Goal: Transaction & Acquisition: Purchase product/service

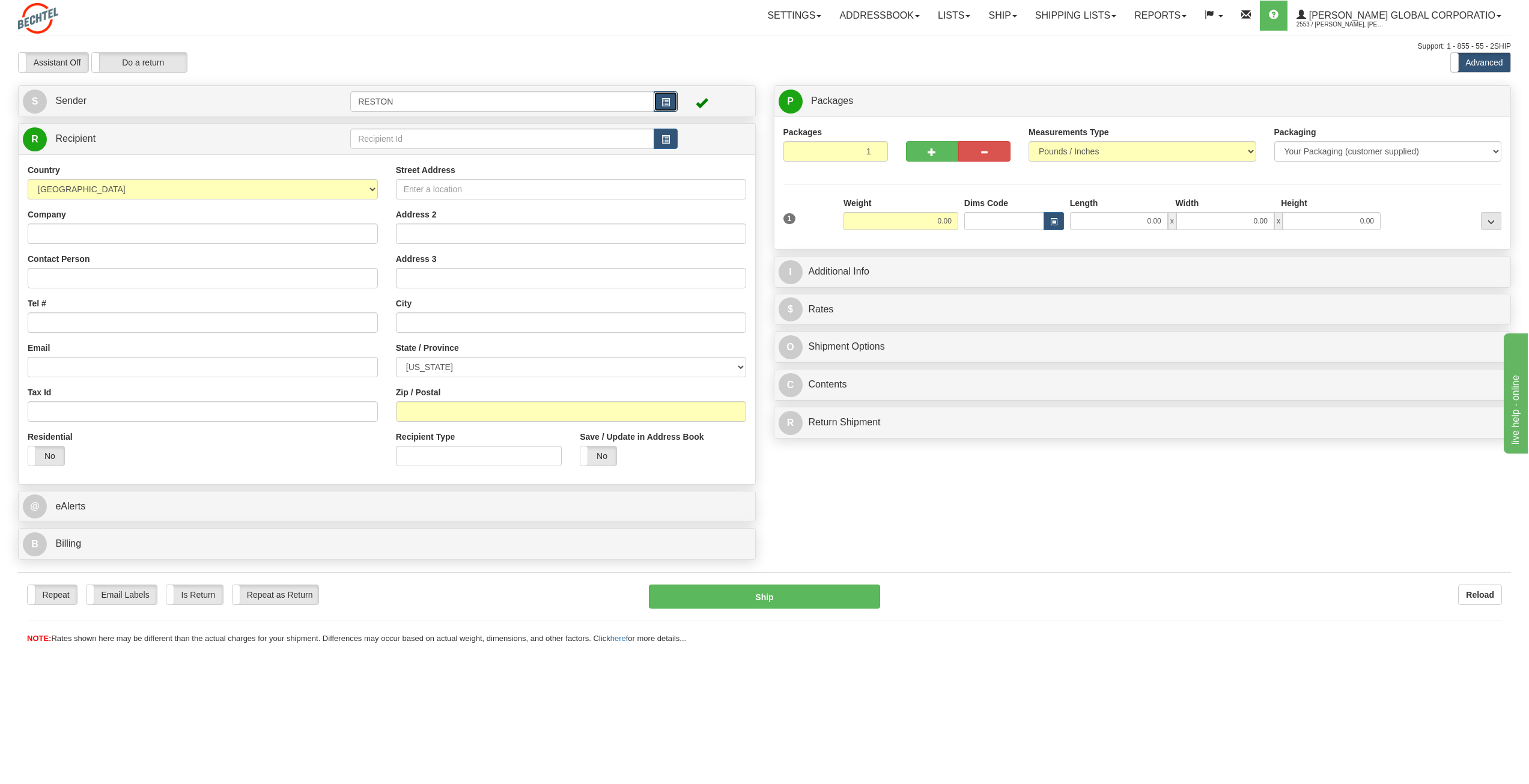
click at [671, 99] on button "button" at bounding box center [666, 101] width 24 height 20
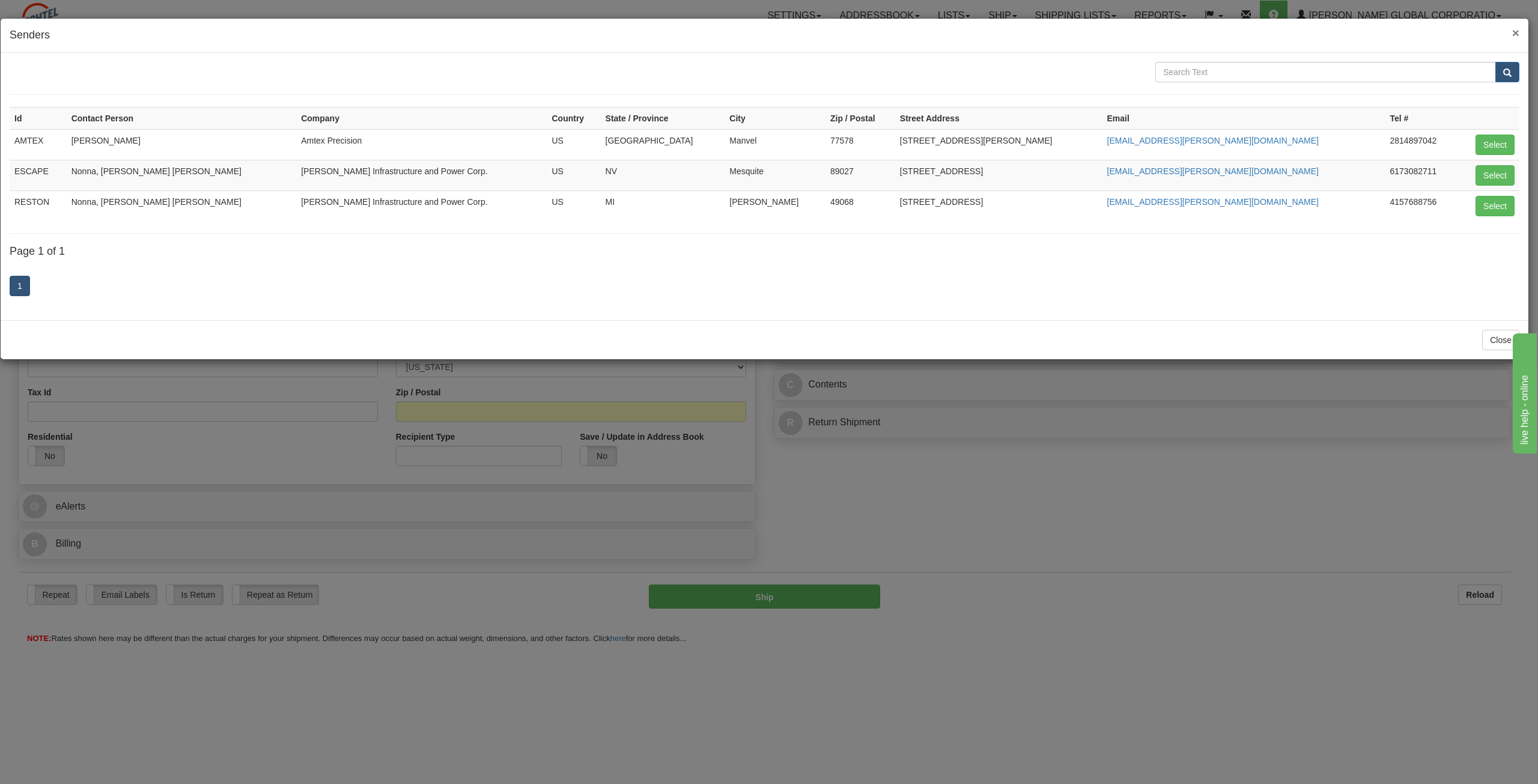
drag, startPoint x: 1515, startPoint y: 31, endPoint x: 1452, endPoint y: 30, distance: 63.0
click at [1513, 31] on span "×" at bounding box center [1516, 32] width 7 height 14
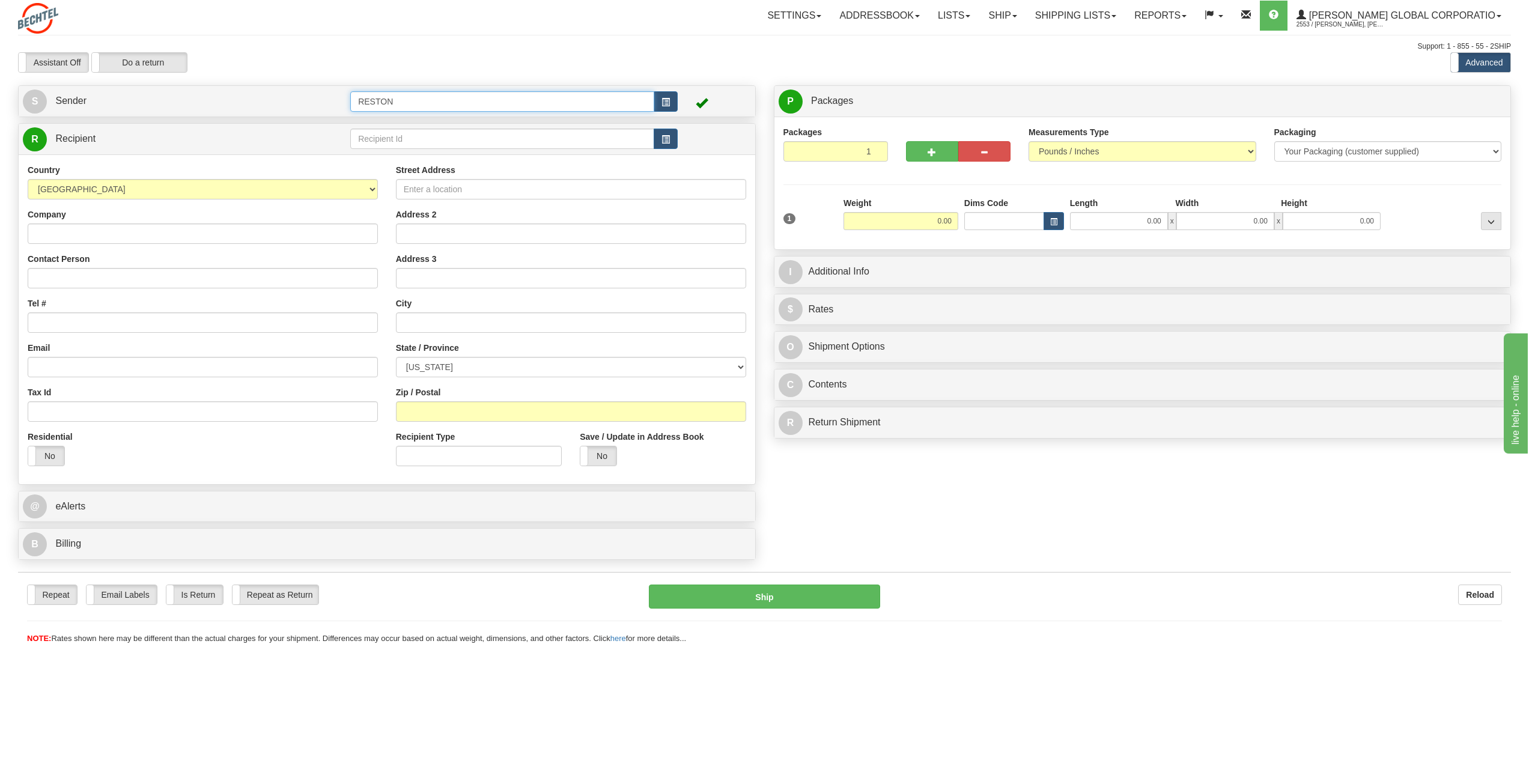
click at [391, 101] on input "RESTON" at bounding box center [502, 101] width 304 height 20
click at [262, 193] on select "[GEOGRAPHIC_DATA] [GEOGRAPHIC_DATA] [GEOGRAPHIC_DATA] [GEOGRAPHIC_DATA] [US_STA…" at bounding box center [202, 188] width 350 height 20
click at [268, 155] on div "Country [GEOGRAPHIC_DATA] [GEOGRAPHIC_DATA] [GEOGRAPHIC_DATA] [GEOGRAPHIC_DATA]…" at bounding box center [387, 319] width 737 height 330
click at [439, 185] on input "Street Address" at bounding box center [570, 188] width 350 height 20
paste input "[STREET_ADDRESS]"
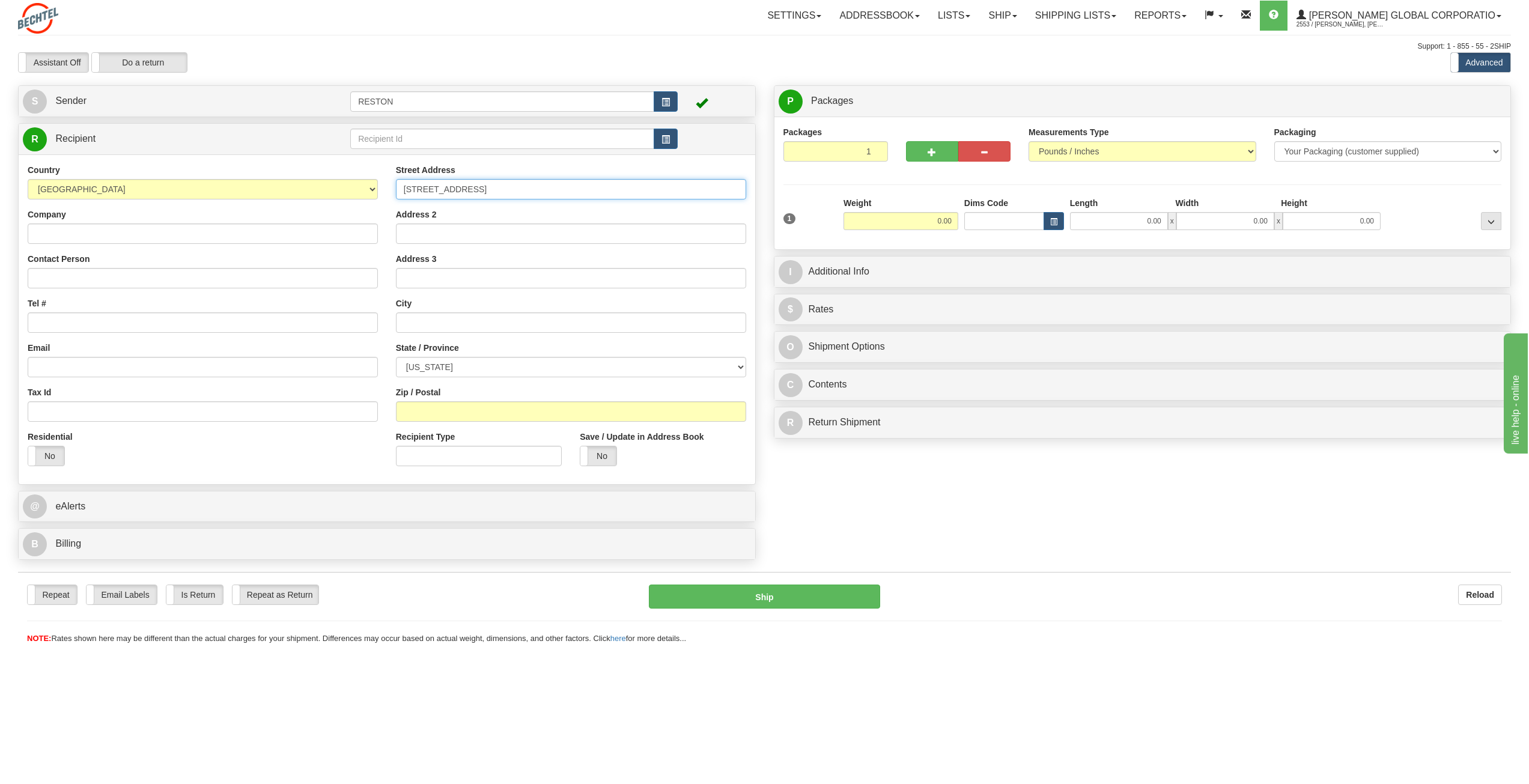
type input "[STREET_ADDRESS]"
click at [185, 233] on input "Company" at bounding box center [202, 233] width 350 height 20
type input "[PERSON_NAME] Infrastructure and Power Corp."
click at [58, 283] on input "Contact Person" at bounding box center [202, 278] width 350 height 20
paste input "[PERSON_NAME] R01 8C"
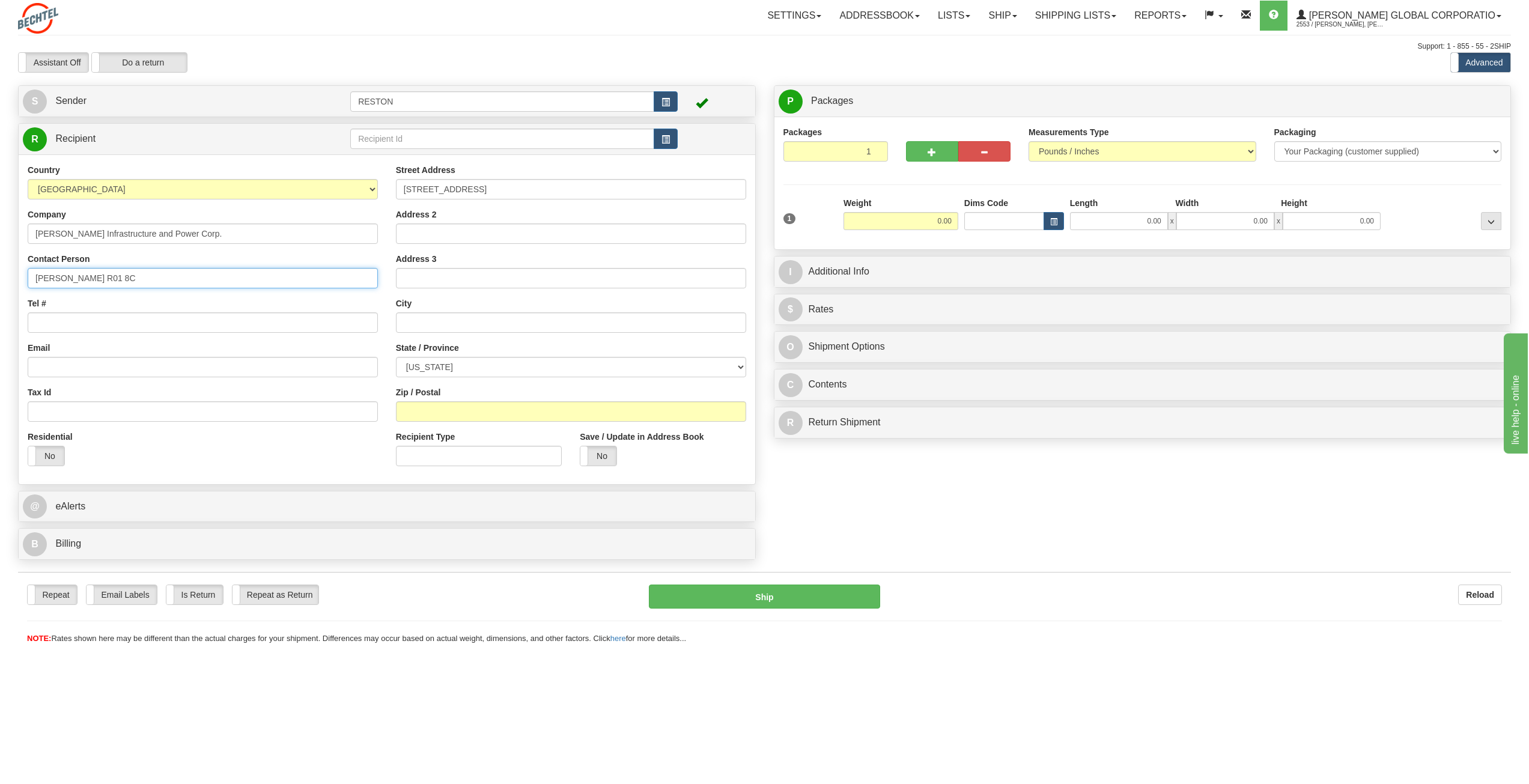
drag, startPoint x: 101, startPoint y: 275, endPoint x: 158, endPoint y: 278, distance: 57.1
click at [158, 278] on input "[PERSON_NAME] R01 8C" at bounding box center [202, 278] width 350 height 20
type input "[PERSON_NAME]"
click at [428, 236] on input "Address 2" at bounding box center [570, 233] width 350 height 20
paste input "[PERSON_NAME] R01 8C"
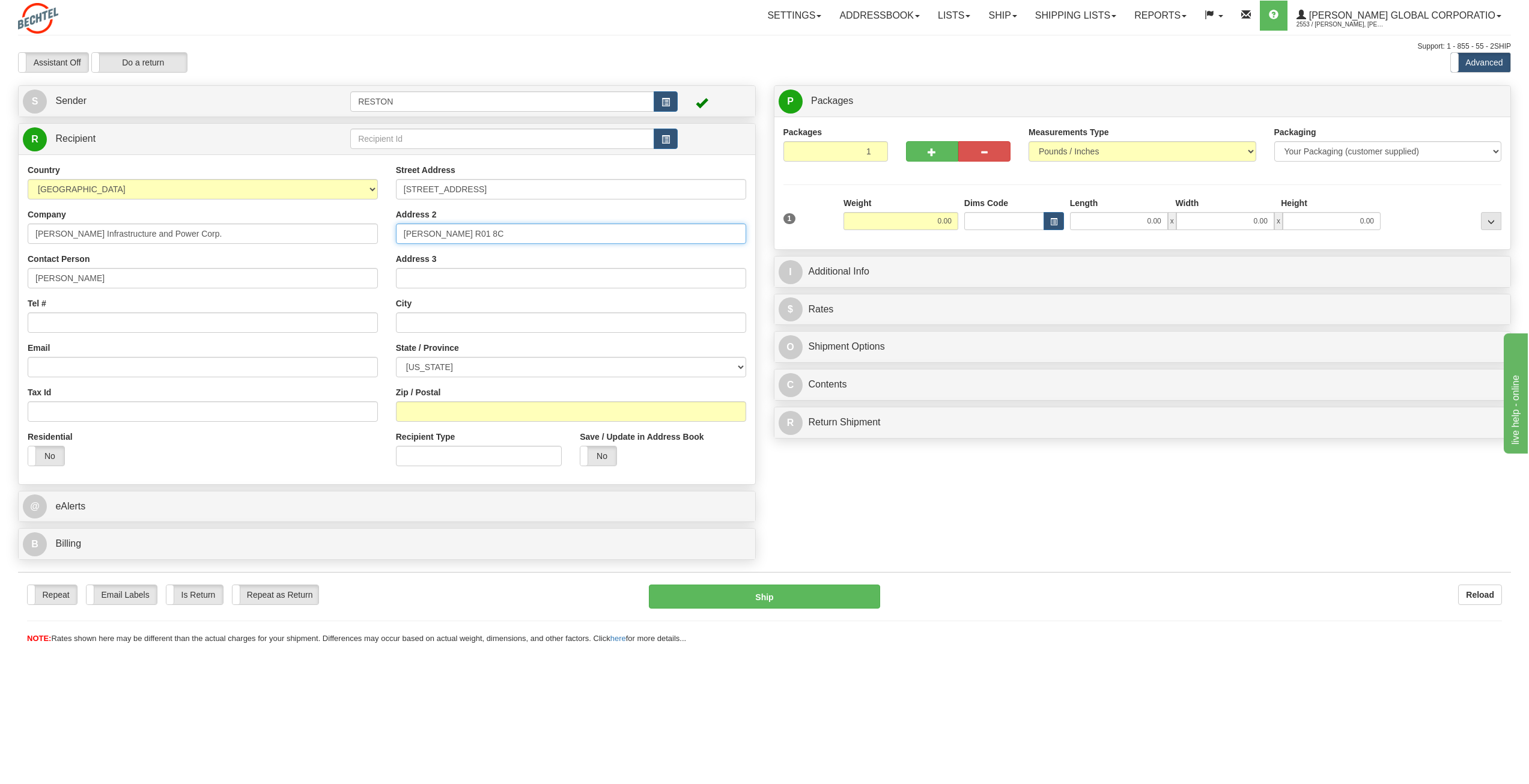
drag, startPoint x: 461, startPoint y: 232, endPoint x: 327, endPoint y: 210, distance: 135.8
click at [329, 229] on div "Country [GEOGRAPHIC_DATA] [GEOGRAPHIC_DATA] [GEOGRAPHIC_DATA] [GEOGRAPHIC_DATA]…" at bounding box center [387, 319] width 737 height 311
type input "R01 8C"
click at [434, 327] on input "text" at bounding box center [570, 323] width 350 height 20
type input "Reston"
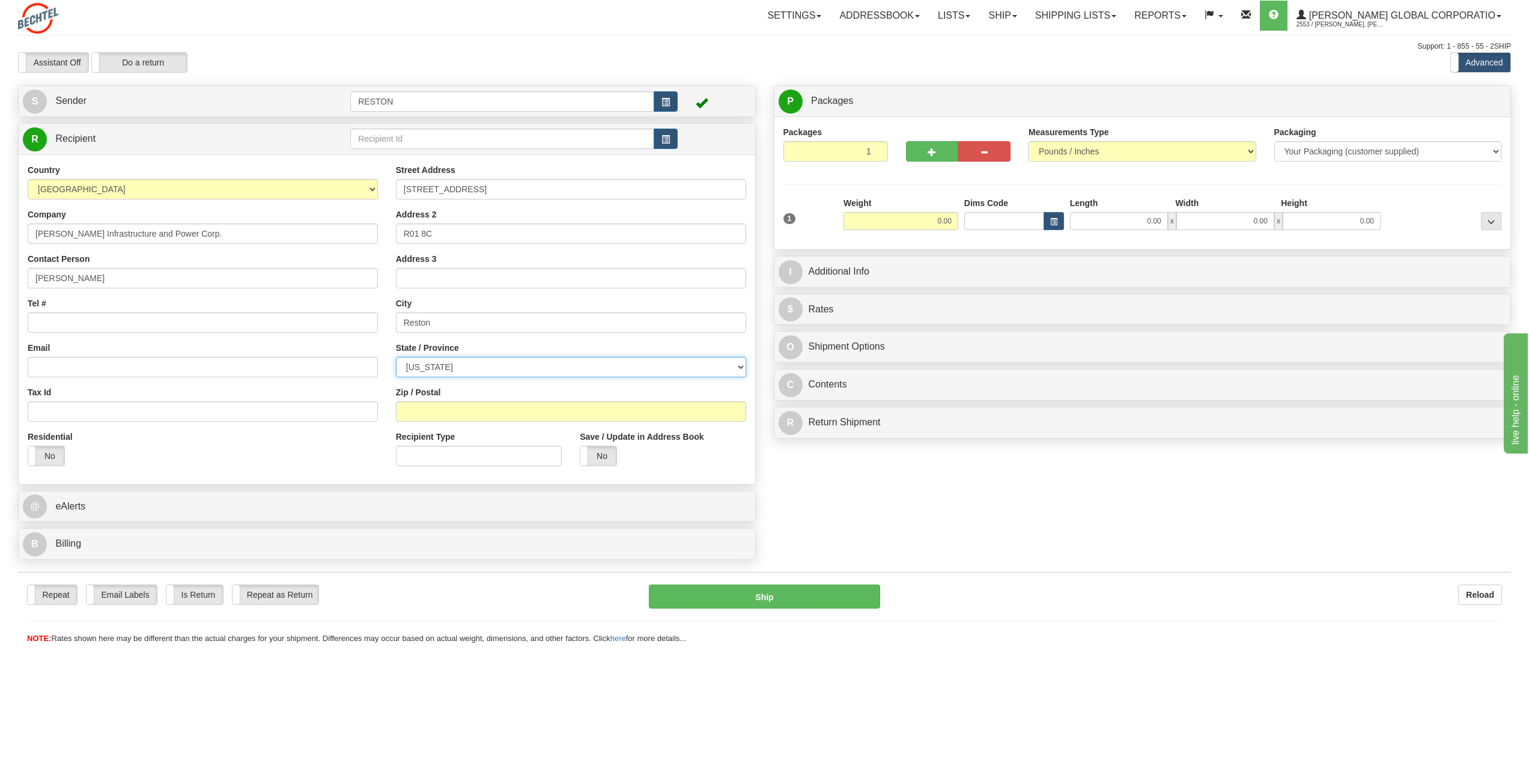
click at [444, 370] on select "[US_STATE] [US_STATE] [US_STATE] [US_STATE] Armed Forces America Armed Forces E…" at bounding box center [570, 366] width 350 height 20
select select "VA"
click at [396, 357] on select "[US_STATE] [US_STATE] [US_STATE] [US_STATE] Armed Forces America Armed Forces E…" at bounding box center [570, 366] width 350 height 20
click at [420, 410] on input "Zip / Postal" at bounding box center [570, 411] width 350 height 20
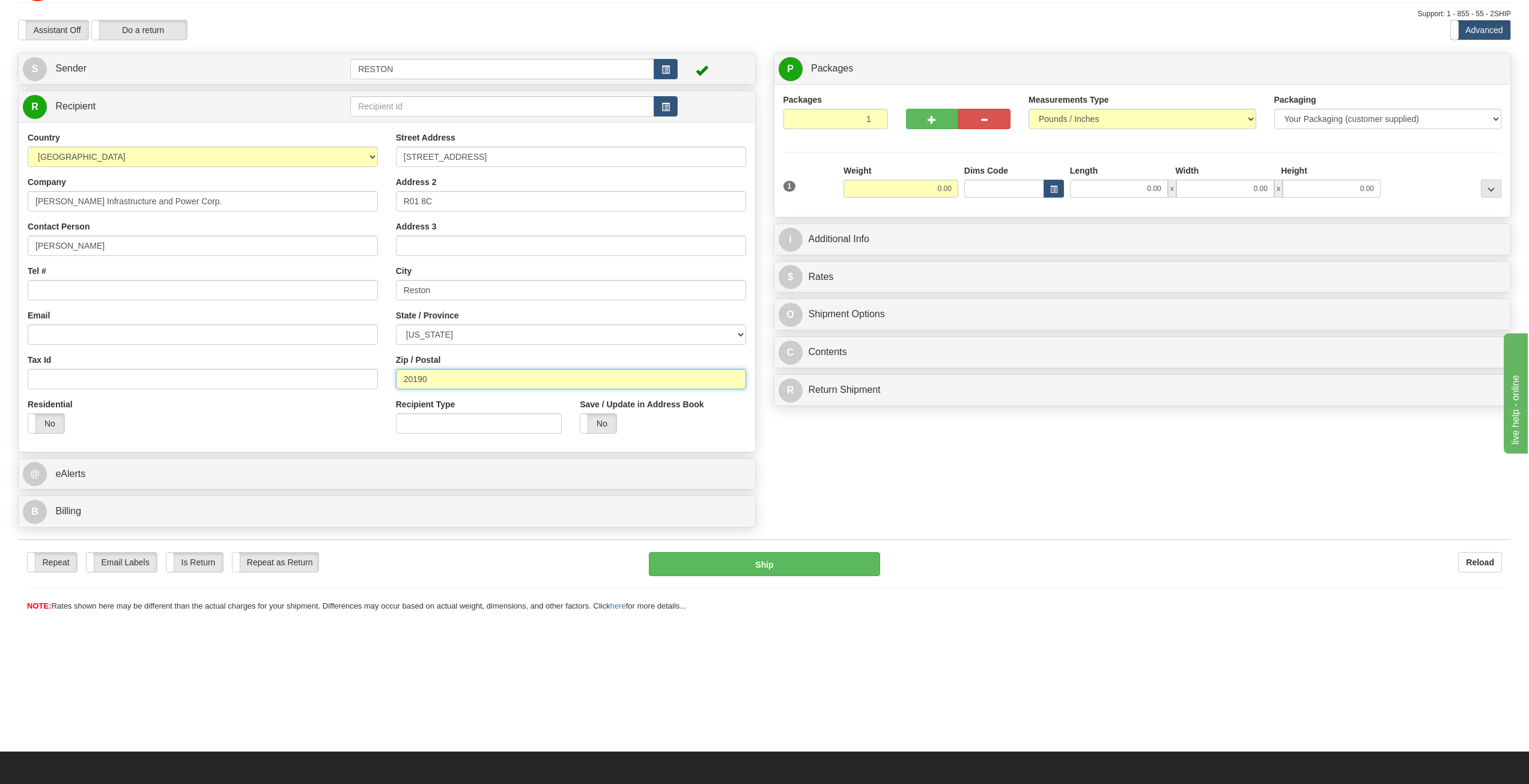
scroll to position [60, 0]
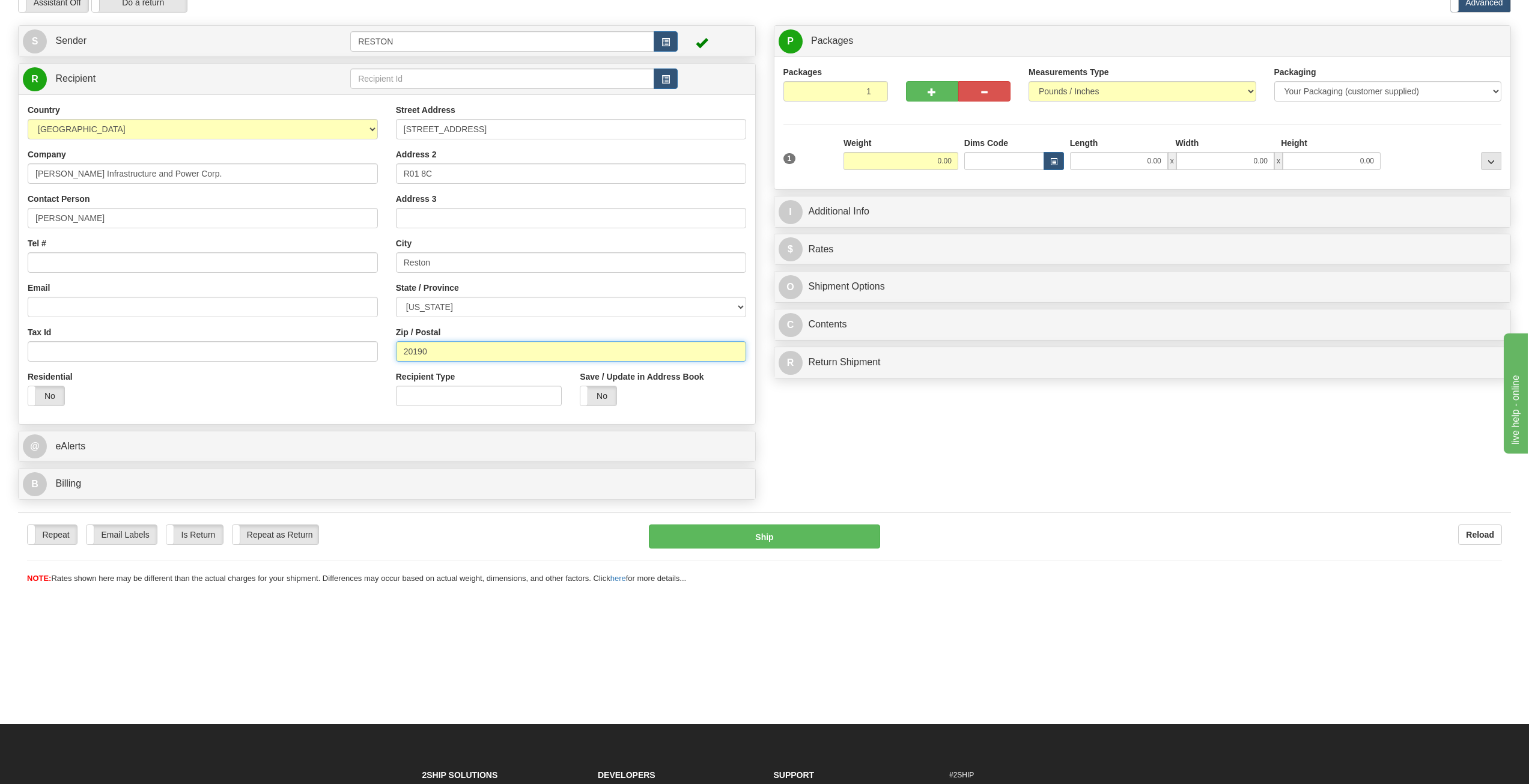
type input "20190"
click at [50, 258] on input "Tel #" at bounding box center [202, 262] width 350 height 20
paste input "[PHONE_NUMBER]"
type input "[PHONE_NUMBER]"
click at [89, 317] on input "Email" at bounding box center [202, 306] width 350 height 20
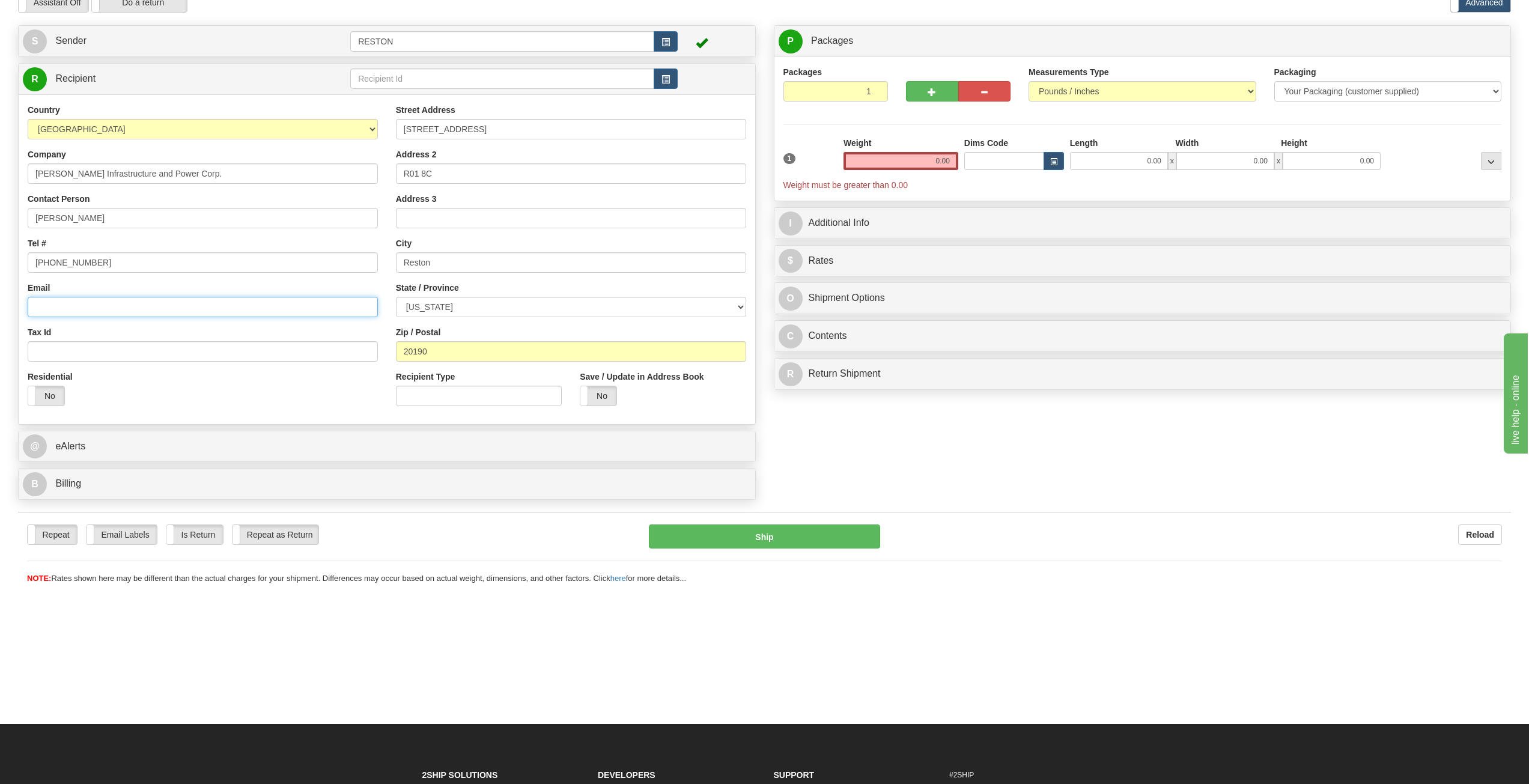
paste input "[EMAIL_ADDRESS][PERSON_NAME][DOMAIN_NAME]"
type input "[EMAIL_ADDRESS][PERSON_NAME][DOMAIN_NAME]"
click at [261, 389] on div "Residential Yes No" at bounding box center [202, 392] width 368 height 45
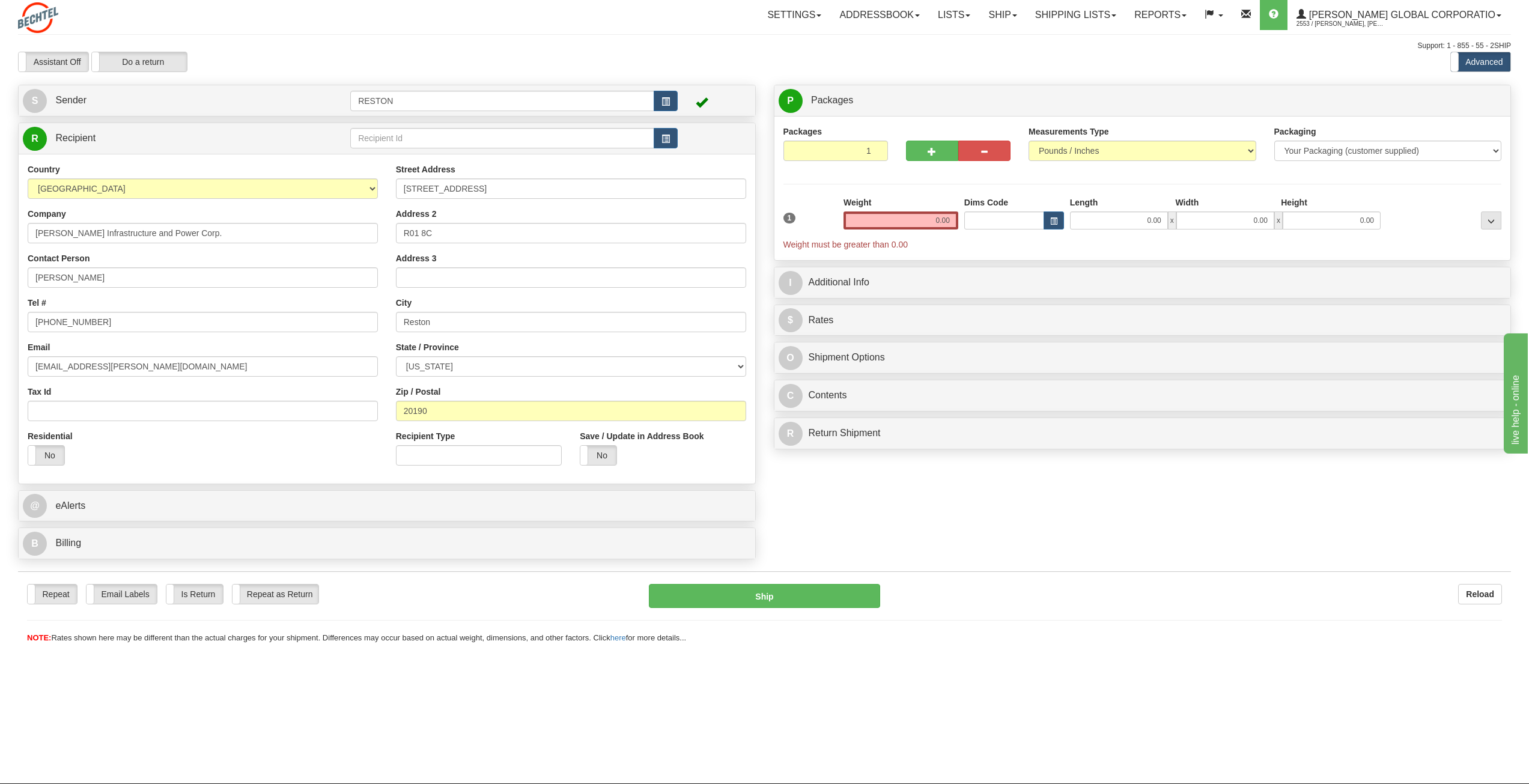
scroll to position [0, 0]
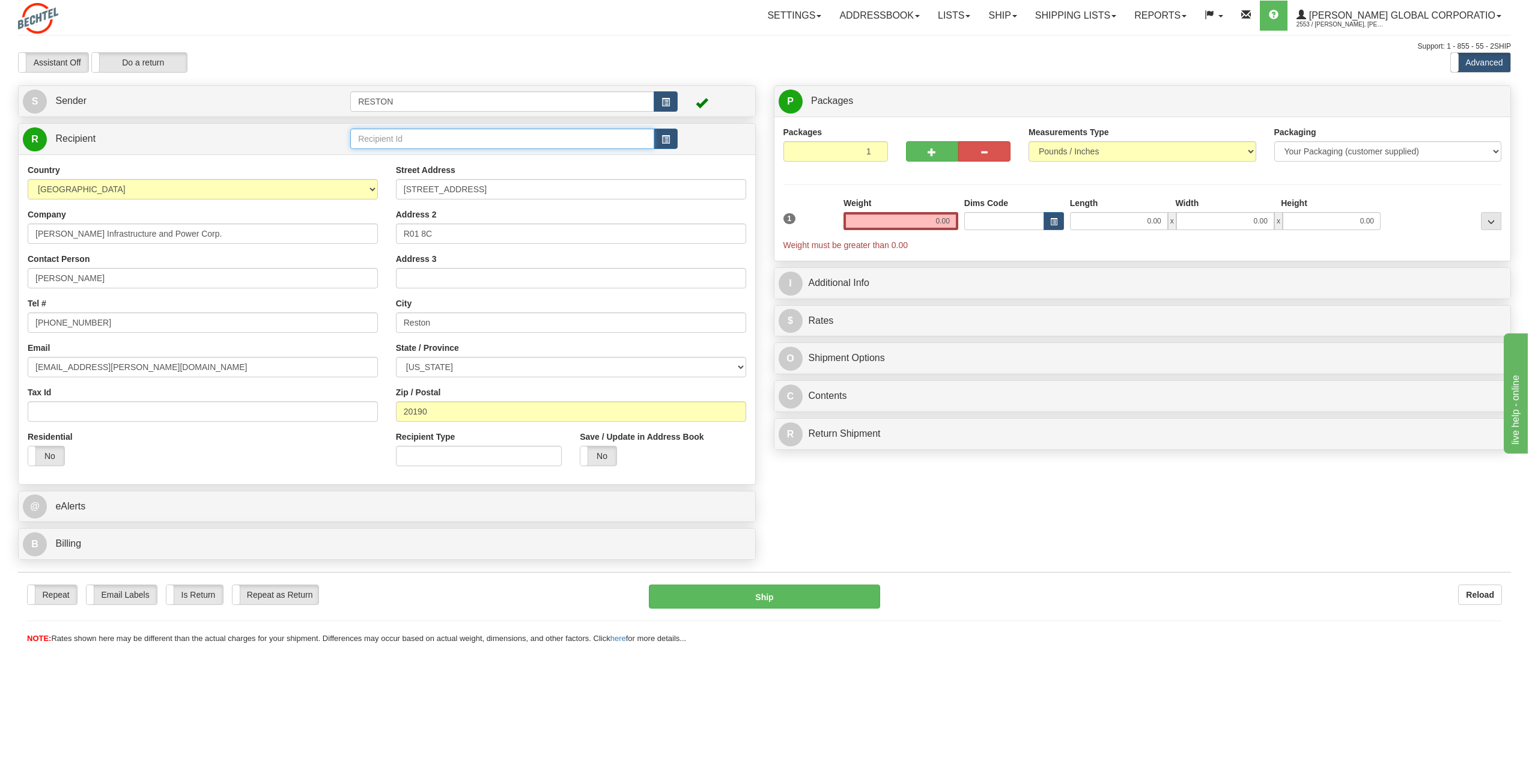
click at [383, 141] on input "text" at bounding box center [502, 138] width 304 height 20
type input "[GEOGRAPHIC_DATA]"
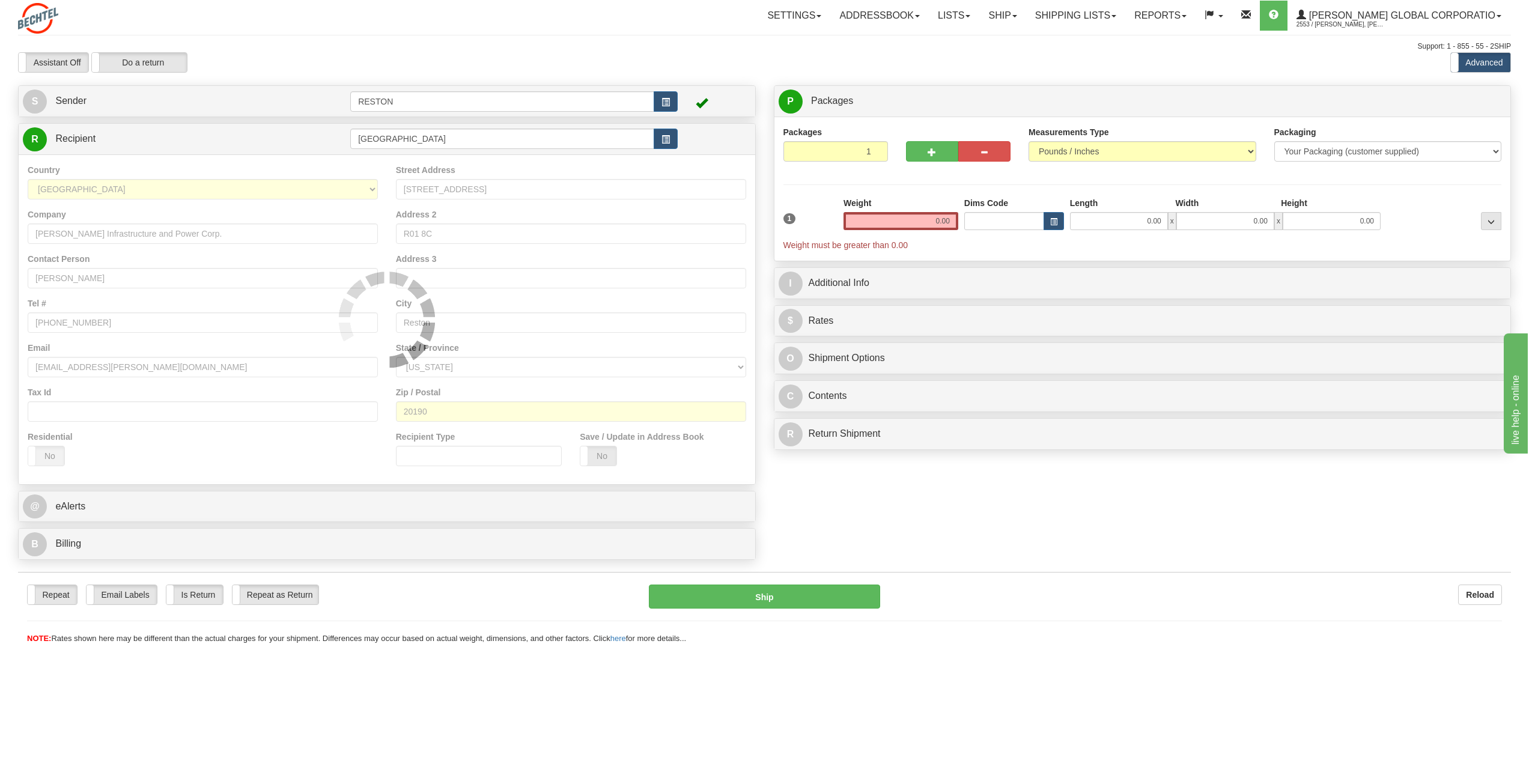
click at [595, 451] on label "No" at bounding box center [598, 457] width 36 height 19
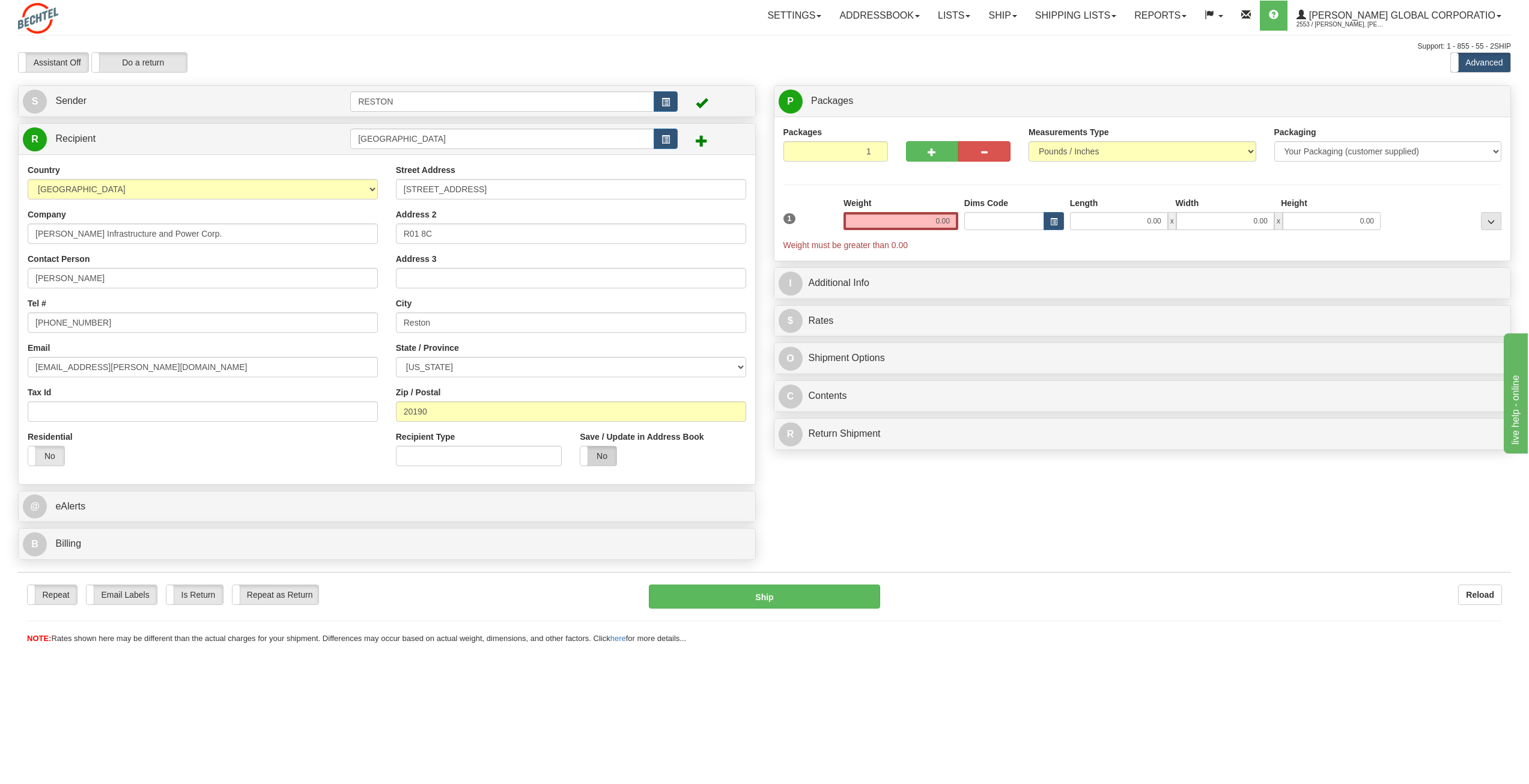
click at [590, 456] on label "No" at bounding box center [598, 457] width 36 height 19
click at [311, 94] on link "S Sender" at bounding box center [186, 101] width 327 height 24
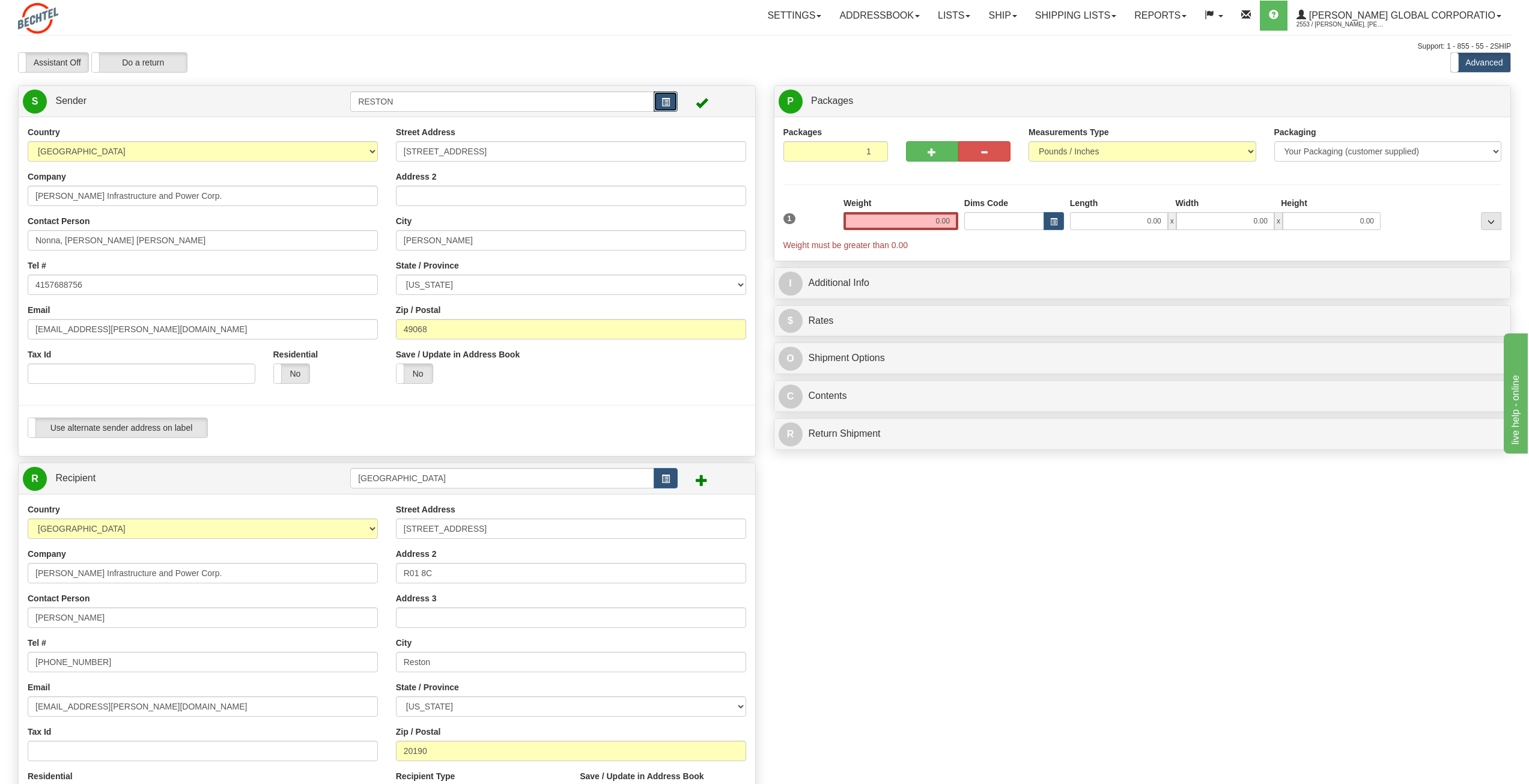
click at [662, 104] on span "button" at bounding box center [665, 102] width 8 height 8
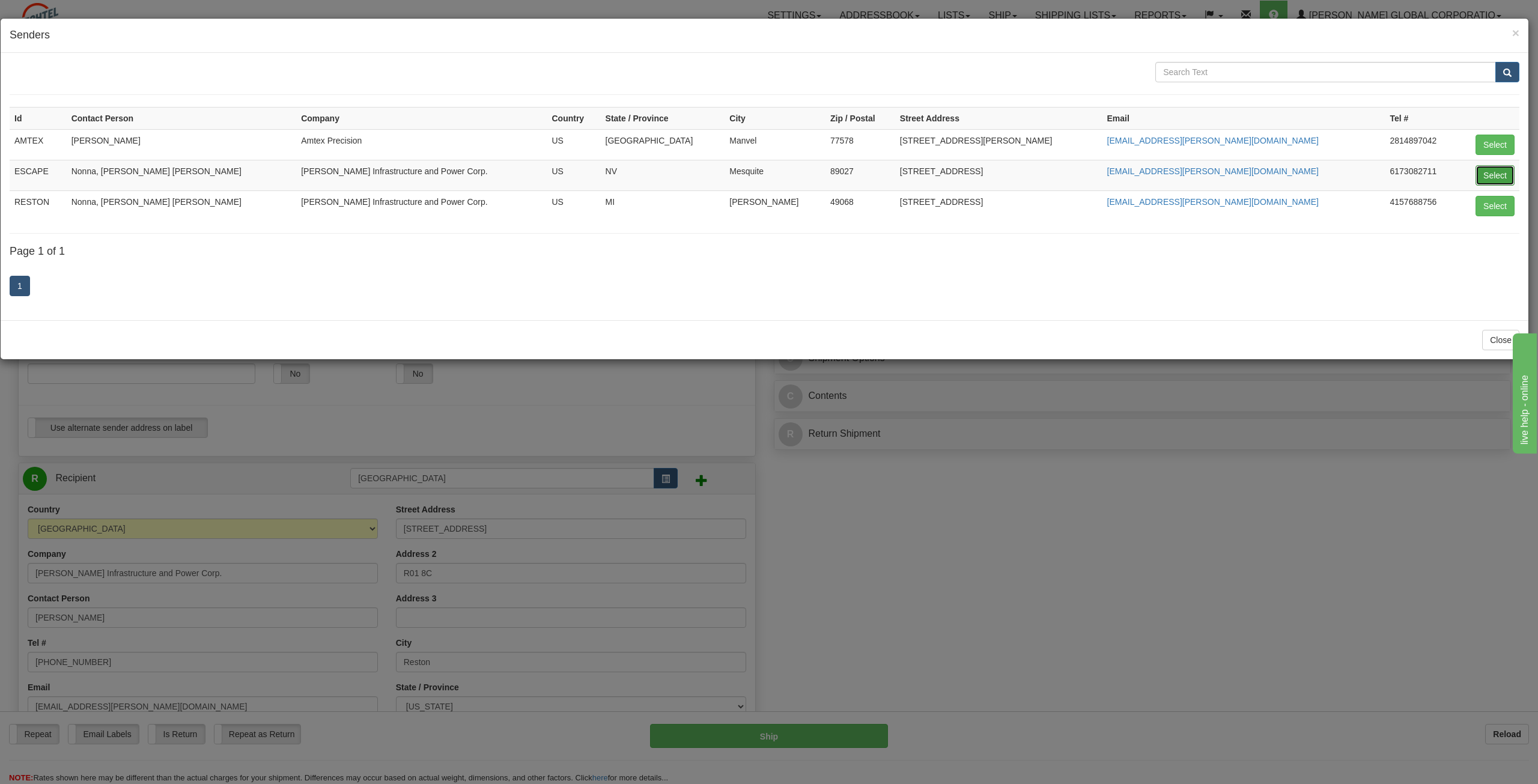
click at [1510, 180] on button "Select" at bounding box center [1496, 175] width 39 height 20
type input "ESCAPE"
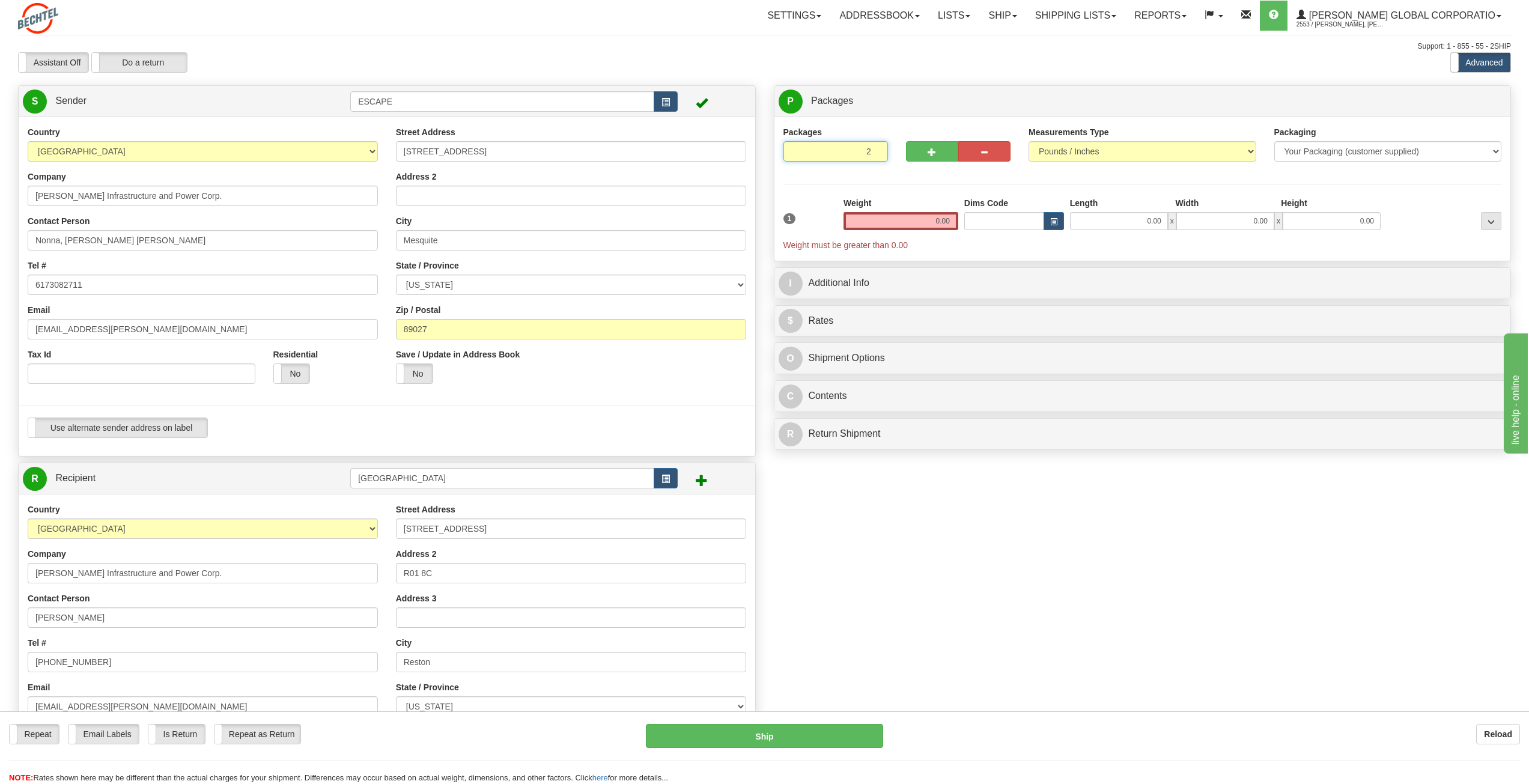
type input "2"
click at [875, 149] on input "2" at bounding box center [835, 151] width 105 height 20
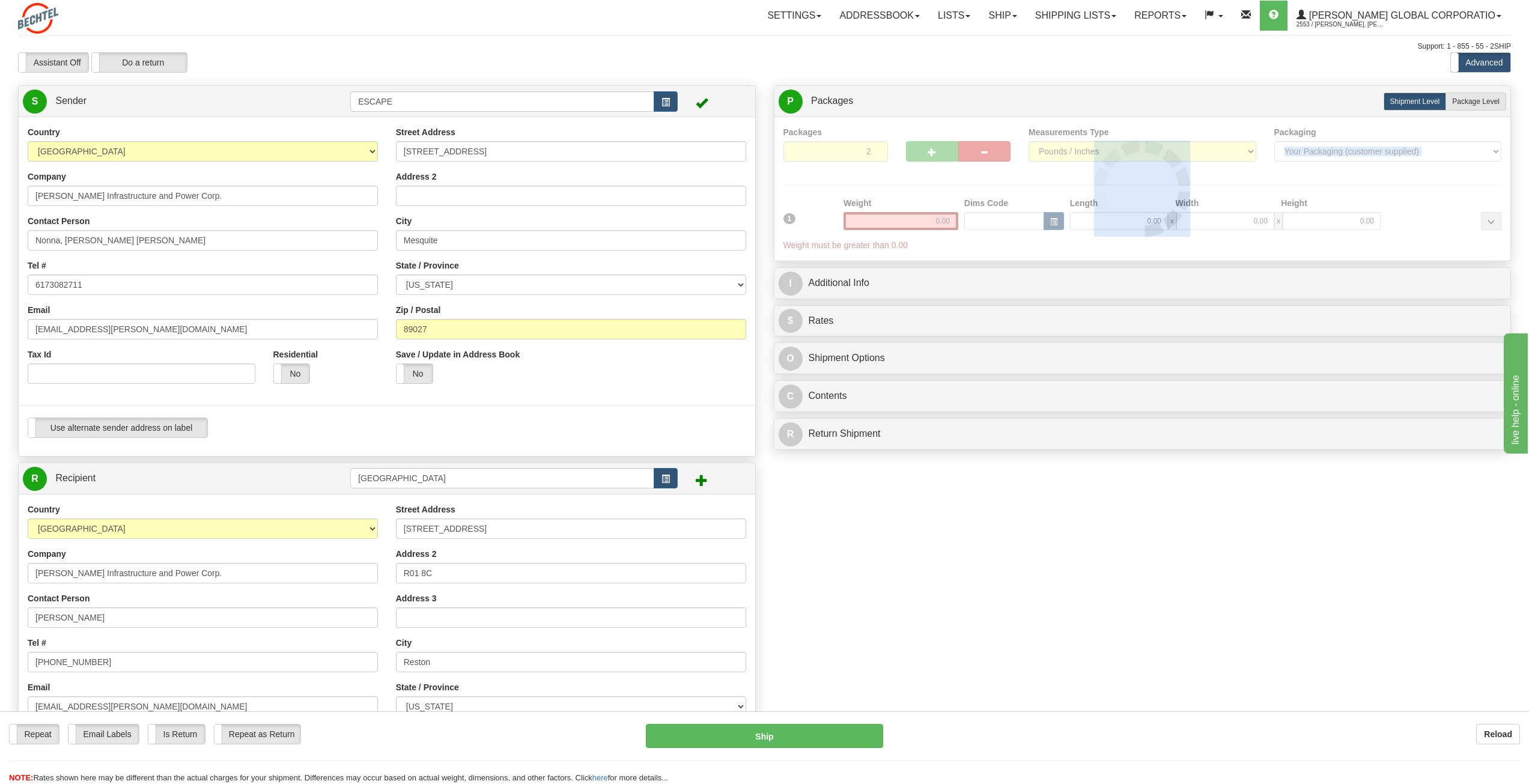
click at [875, 149] on div at bounding box center [1142, 188] width 719 height 126
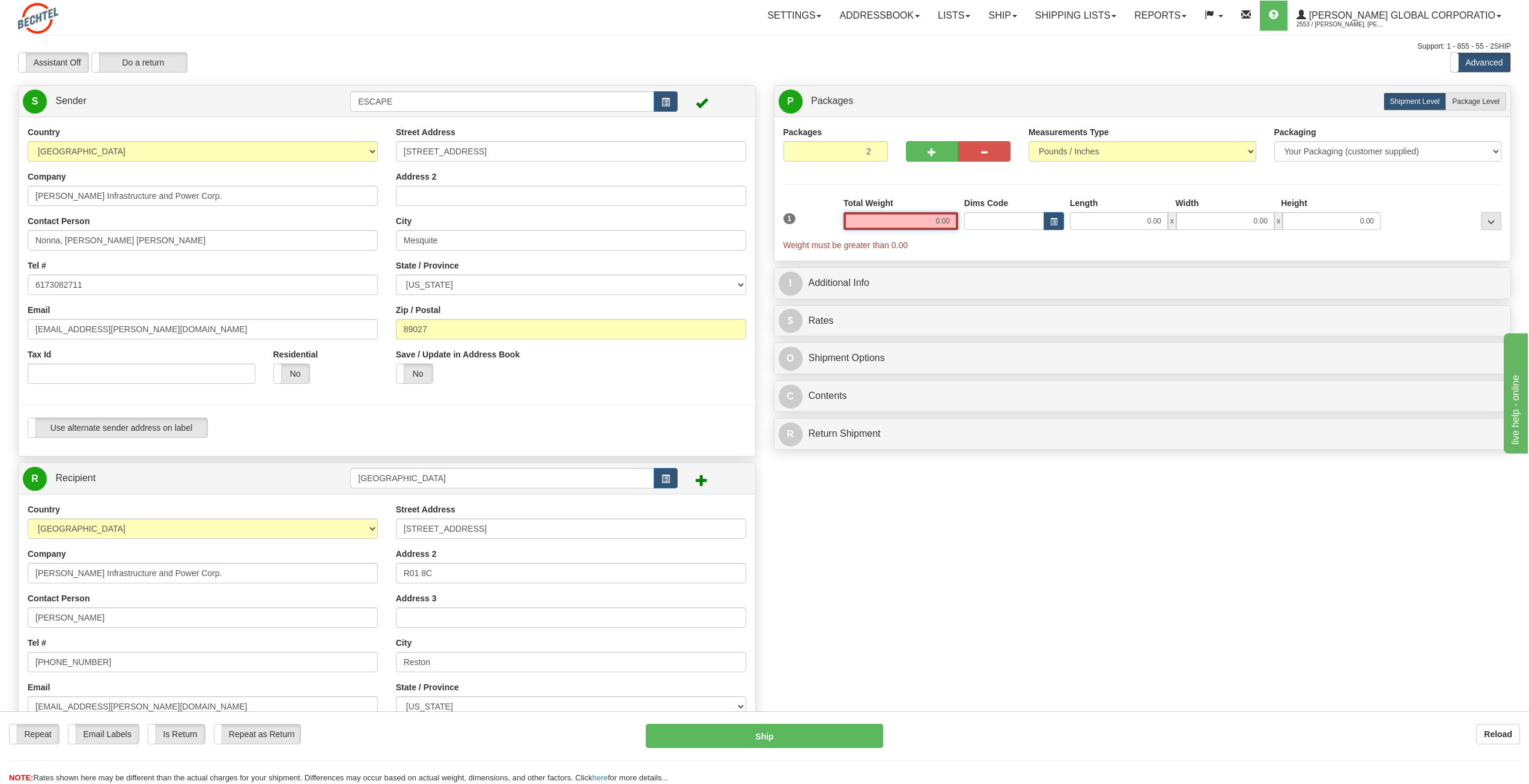
drag, startPoint x: 907, startPoint y: 224, endPoint x: 1004, endPoint y: 224, distance: 97.0
click at [1004, 224] on div "1 Total Weight 0.00 Dims Code x" at bounding box center [1143, 224] width 725 height 54
type input "25.00"
click at [908, 534] on div "Create a label for the return Create Pickup Without Label S" at bounding box center [764, 496] width 1511 height 821
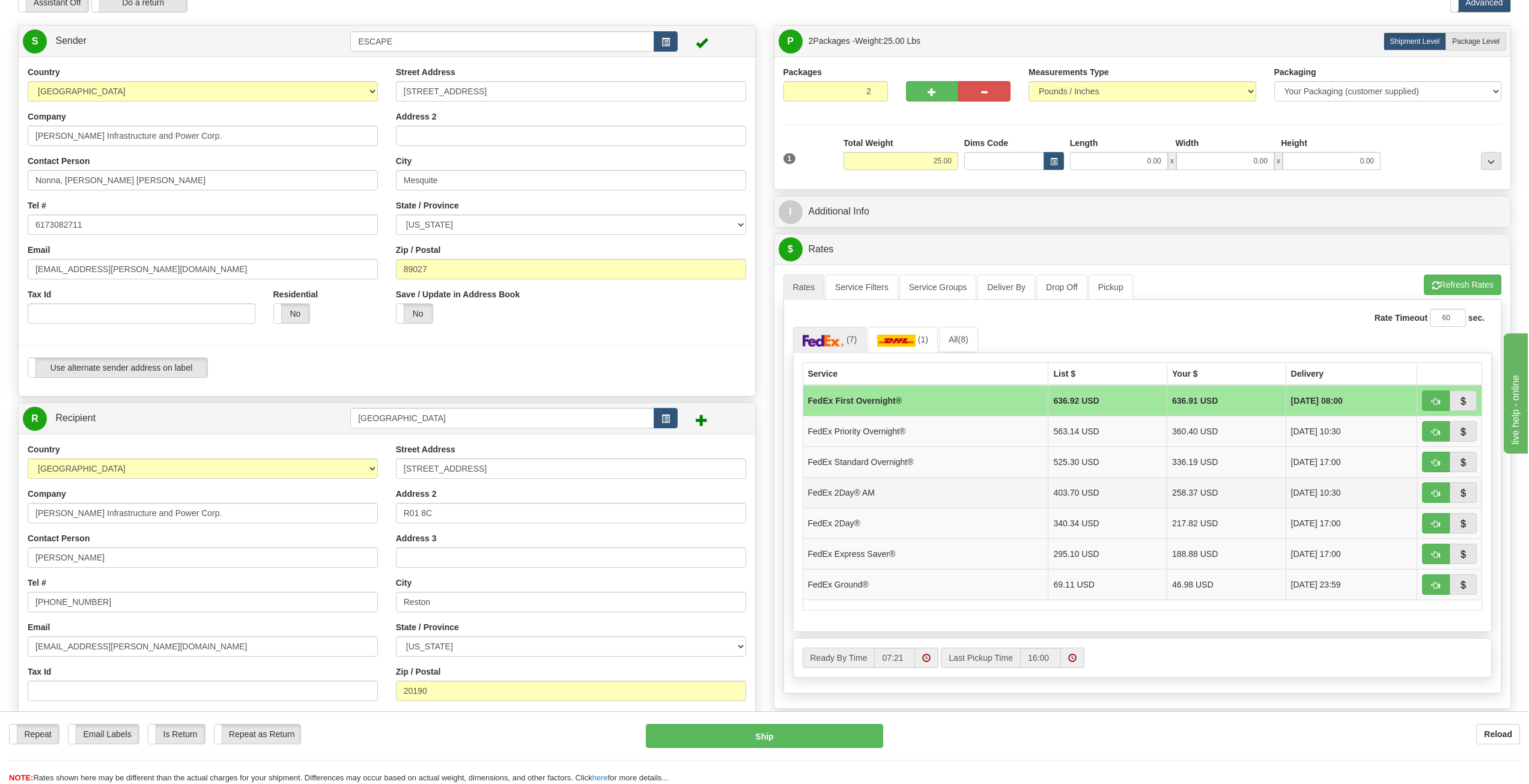
scroll to position [120, 0]
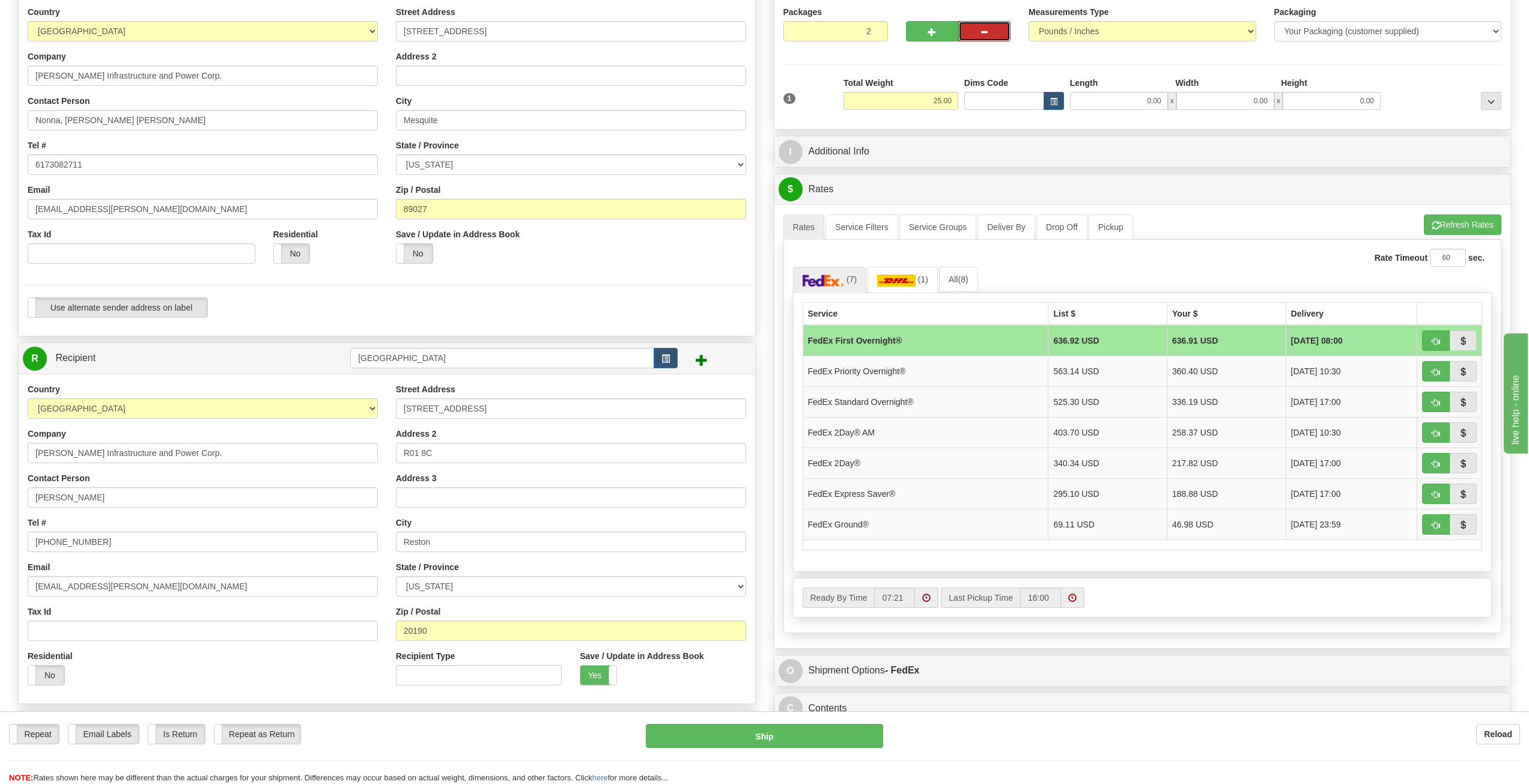
click at [977, 34] on button "button" at bounding box center [985, 31] width 52 height 20
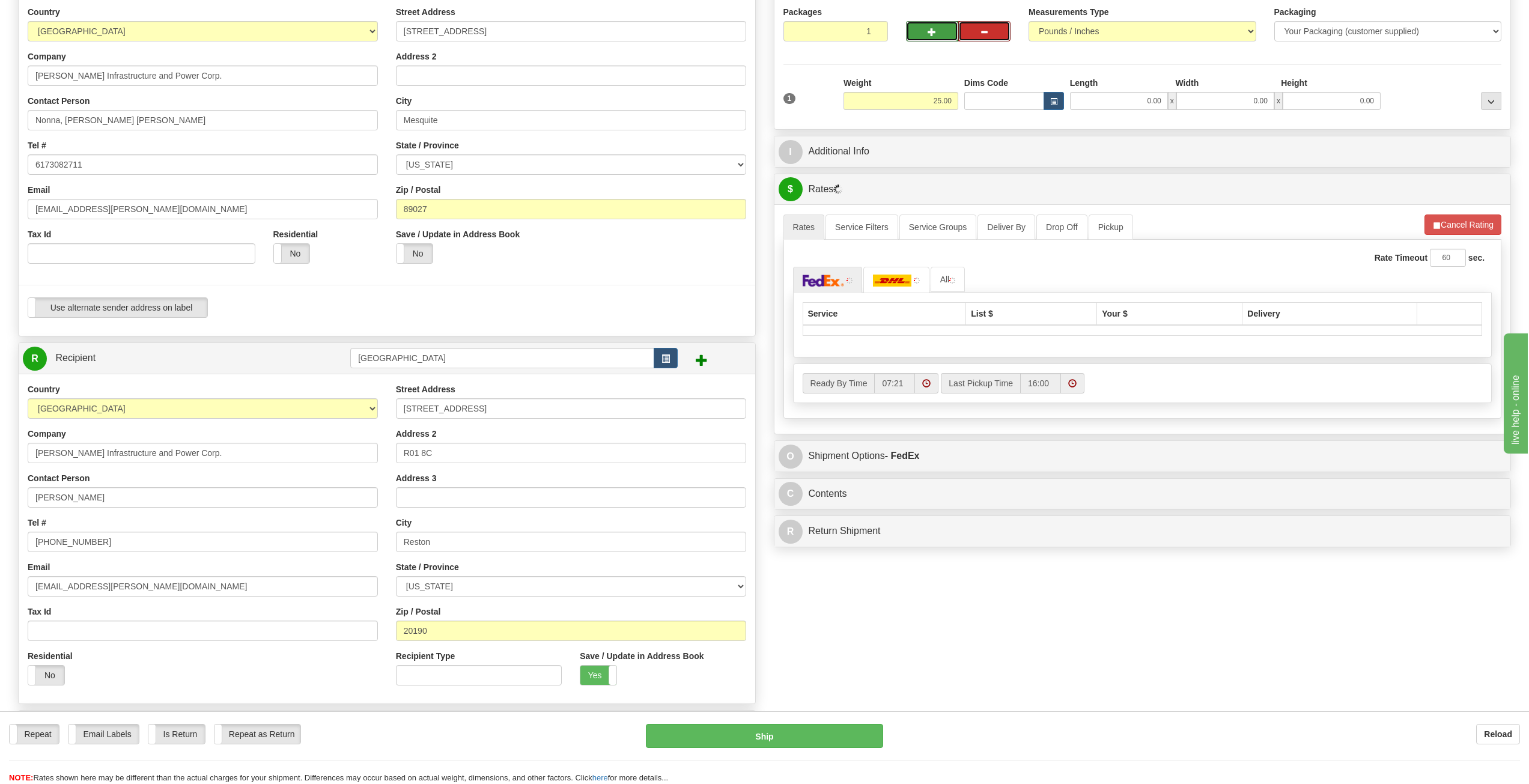
click at [934, 28] on span "button" at bounding box center [932, 32] width 8 height 8
type input "3"
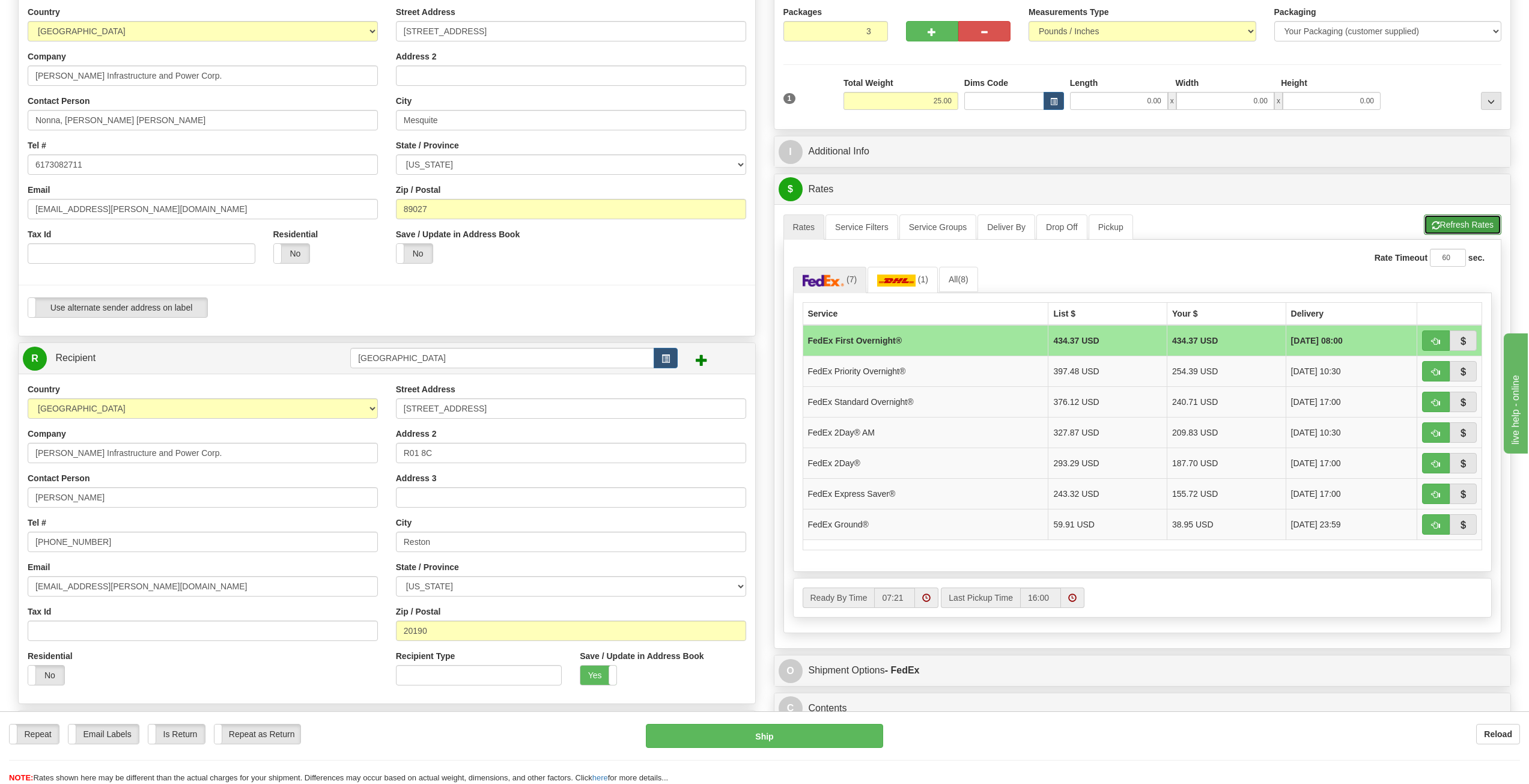
click at [1478, 225] on button "Refresh Rates" at bounding box center [1462, 224] width 77 height 20
click at [1428, 527] on button "button" at bounding box center [1436, 524] width 28 height 20
type input "92"
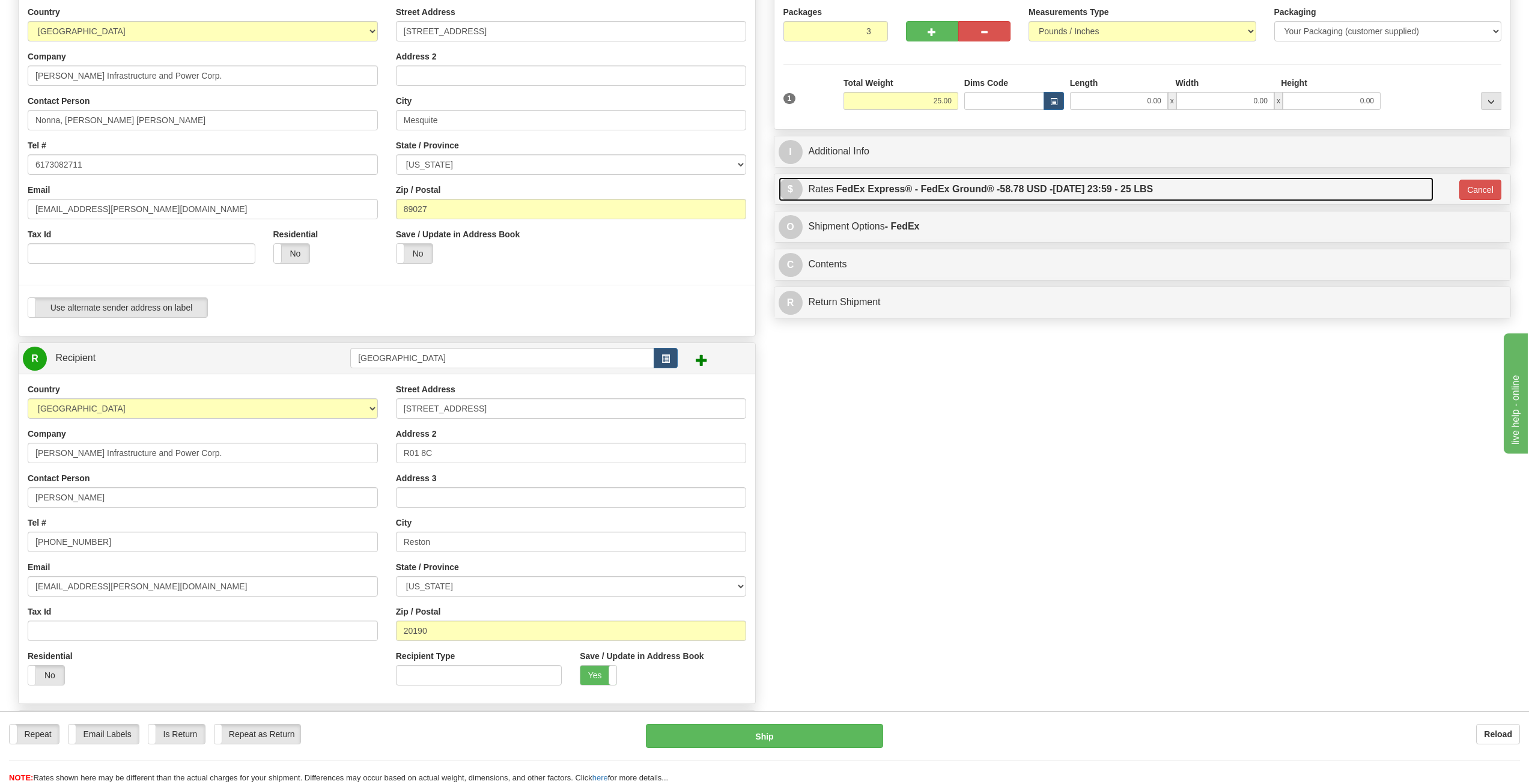
click at [1176, 186] on link "$ Rates FedEx Express® - FedEx Ground® - 58.78 USD - [DATE] 23:59 - 25 LBS" at bounding box center [1107, 189] width 655 height 24
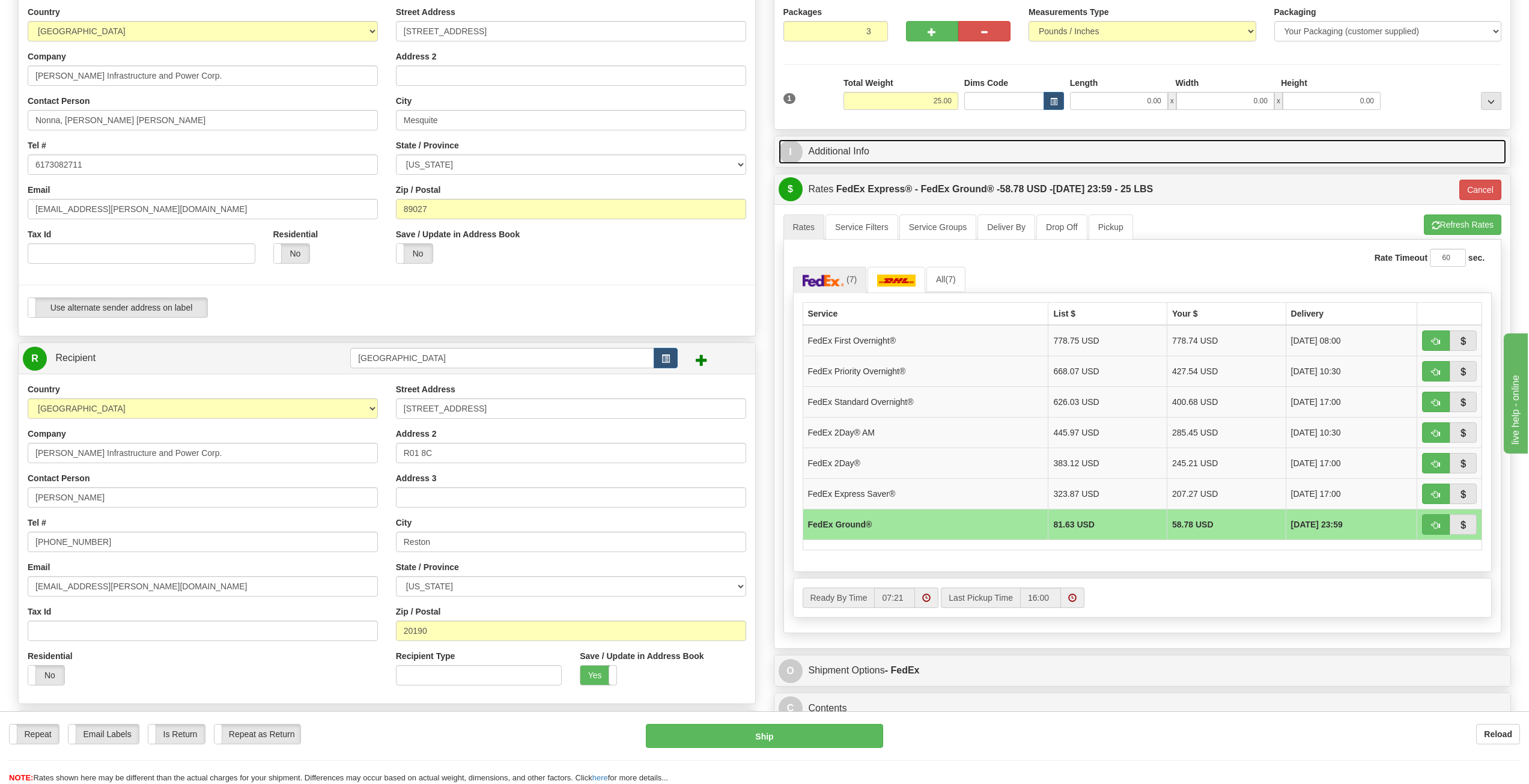
click at [860, 160] on link "I Additional Info" at bounding box center [1143, 152] width 728 height 24
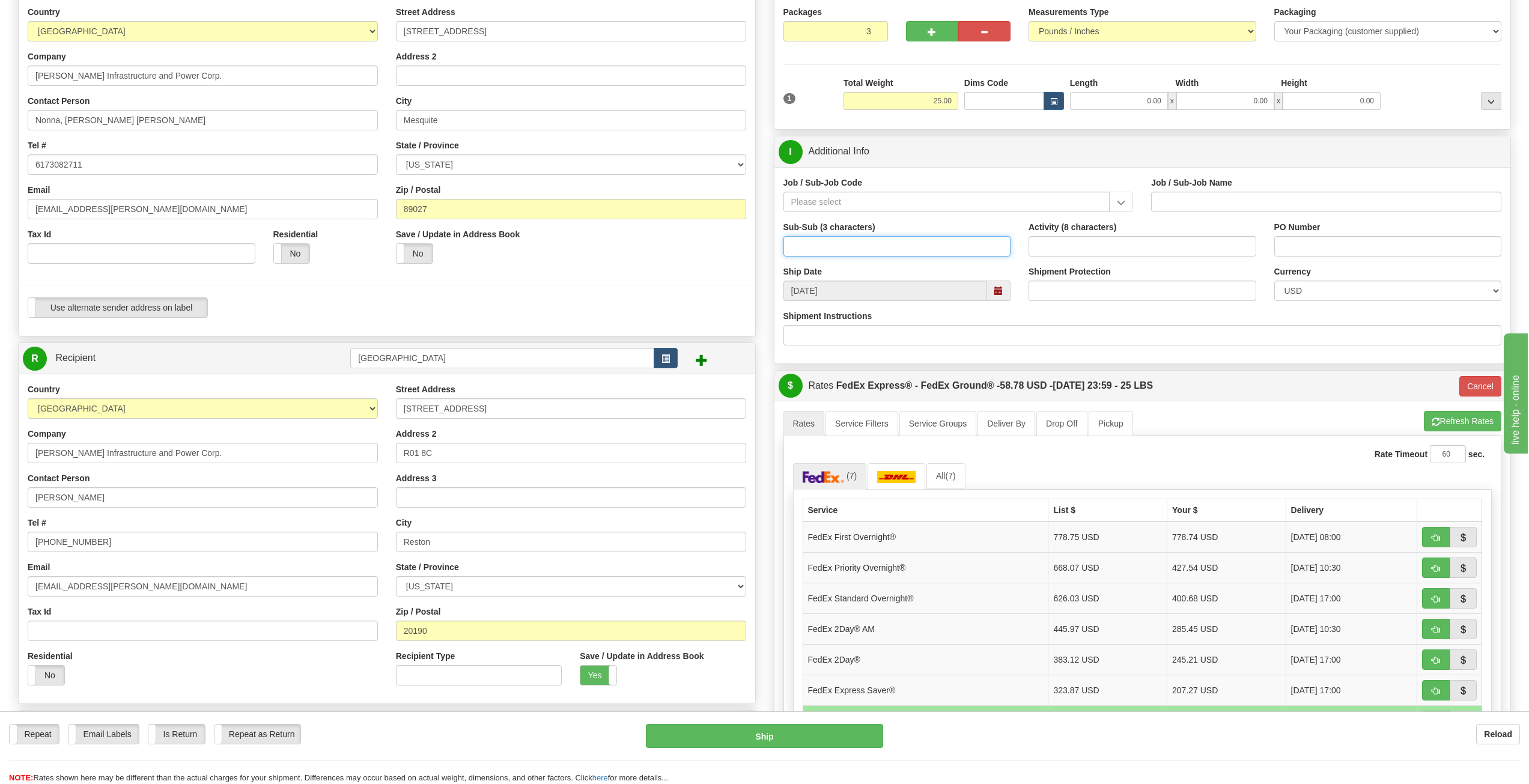
click at [856, 251] on input "Sub-Sub (3 characters)" at bounding box center [897, 246] width 227 height 20
click at [851, 207] on input "Job / Sub-Job Code" at bounding box center [946, 201] width 327 height 20
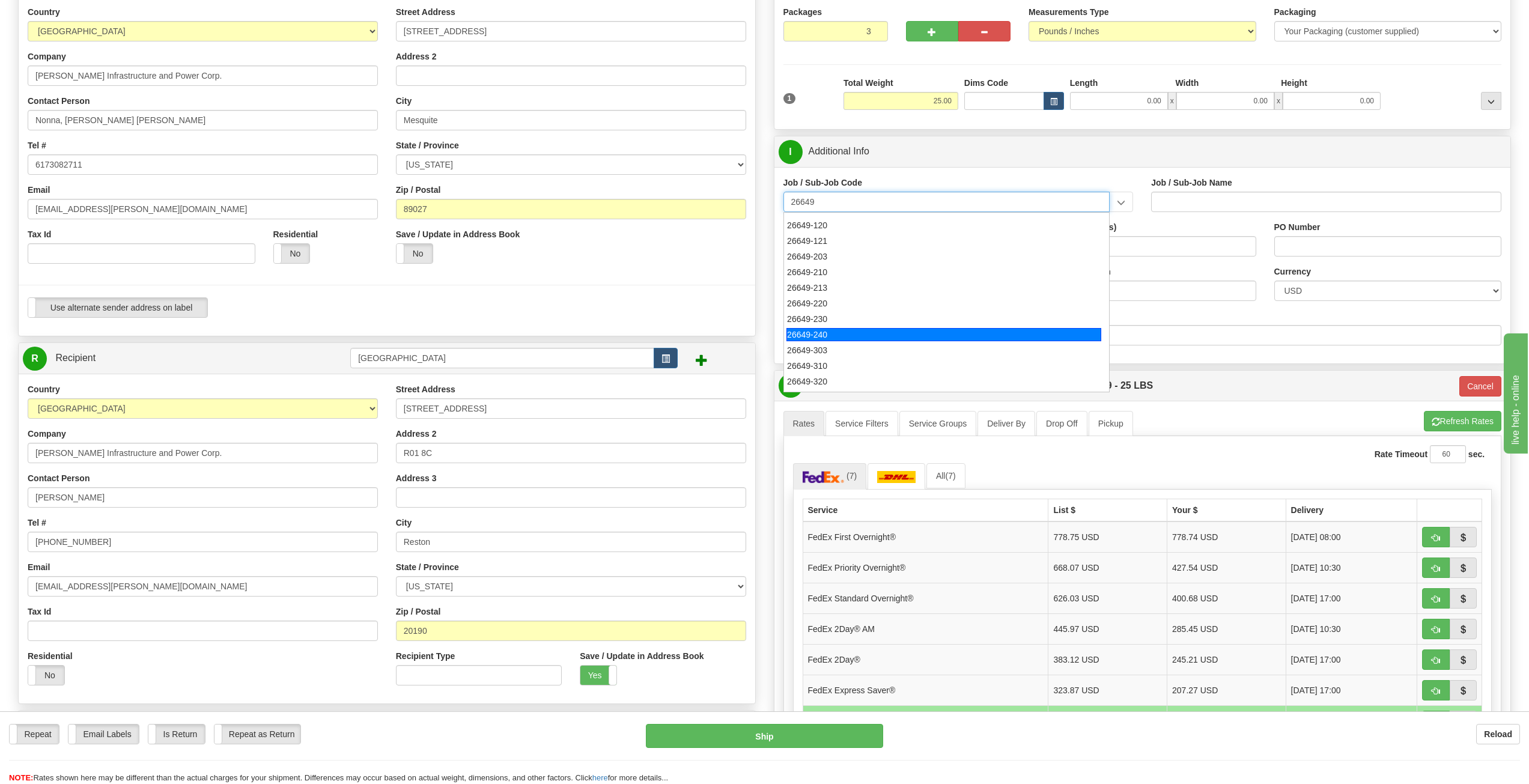
click at [832, 329] on div "26649-240" at bounding box center [944, 335] width 315 height 13
type input "26649-240"
type input "ESCAPE SOLAR PROJECT - MATERIALS"
type input "26649-240"
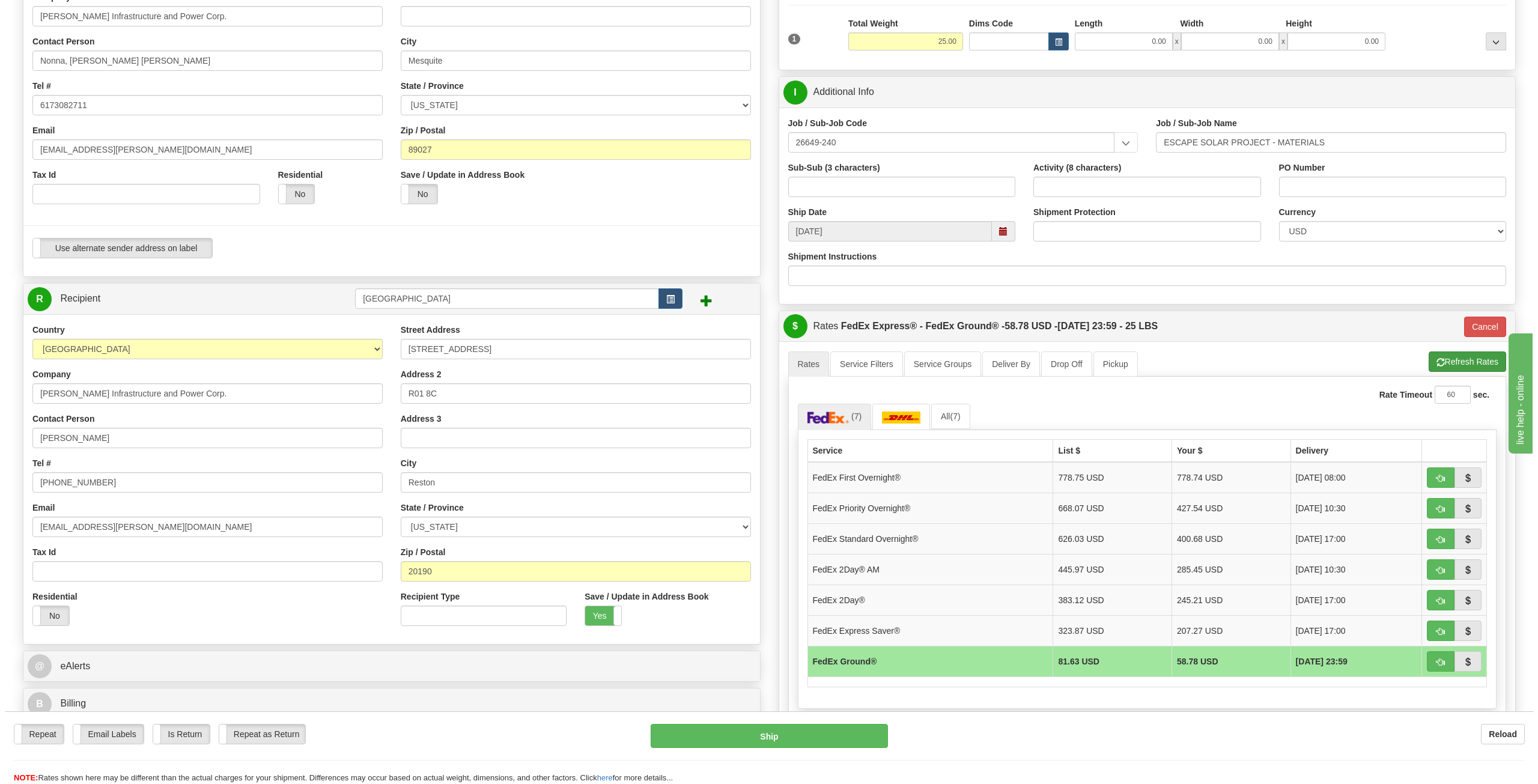
scroll to position [180, 0]
click at [1458, 362] on button "Refresh Rates" at bounding box center [1462, 361] width 77 height 20
type input "92"
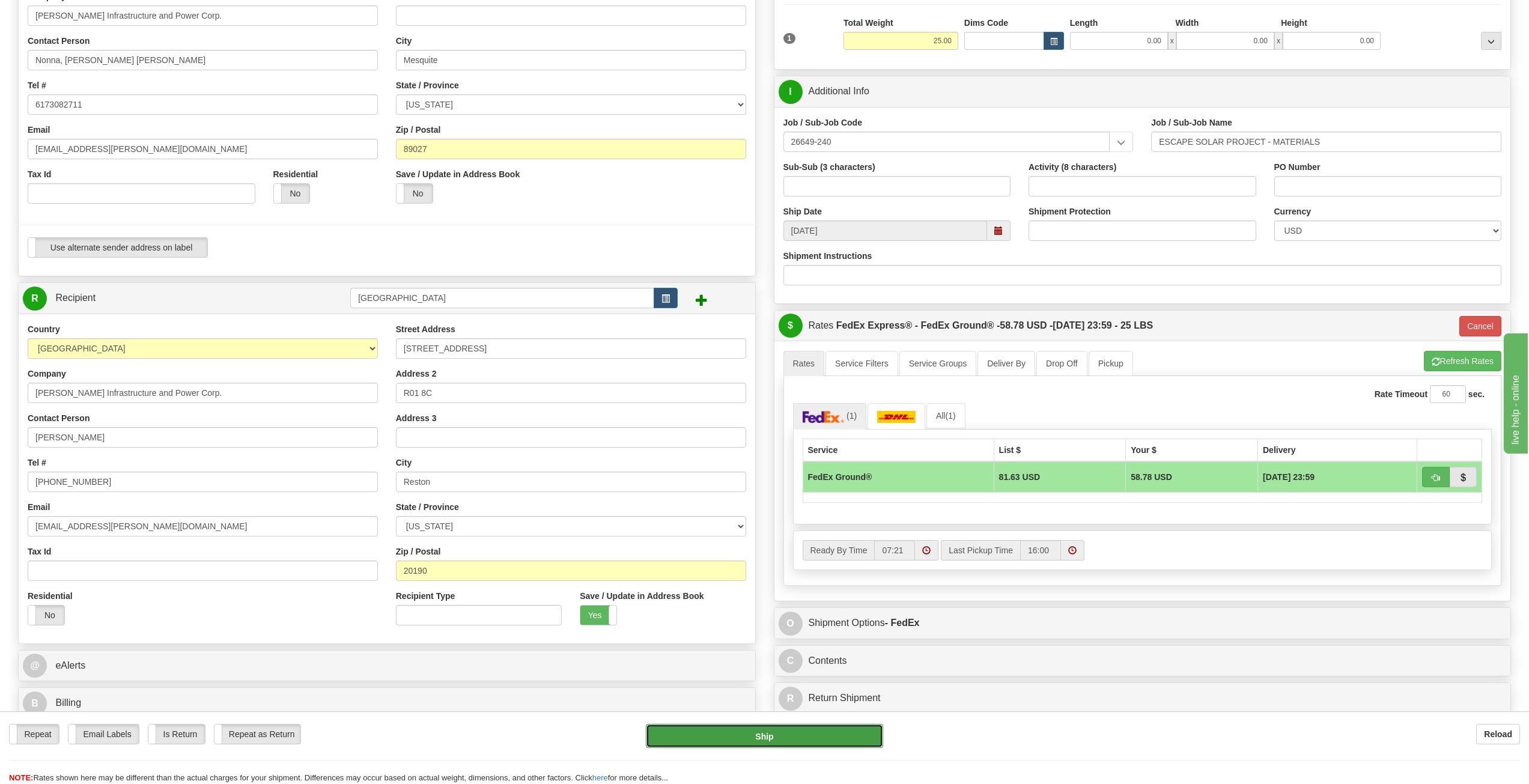
click at [768, 737] on button "Ship" at bounding box center [764, 736] width 236 height 24
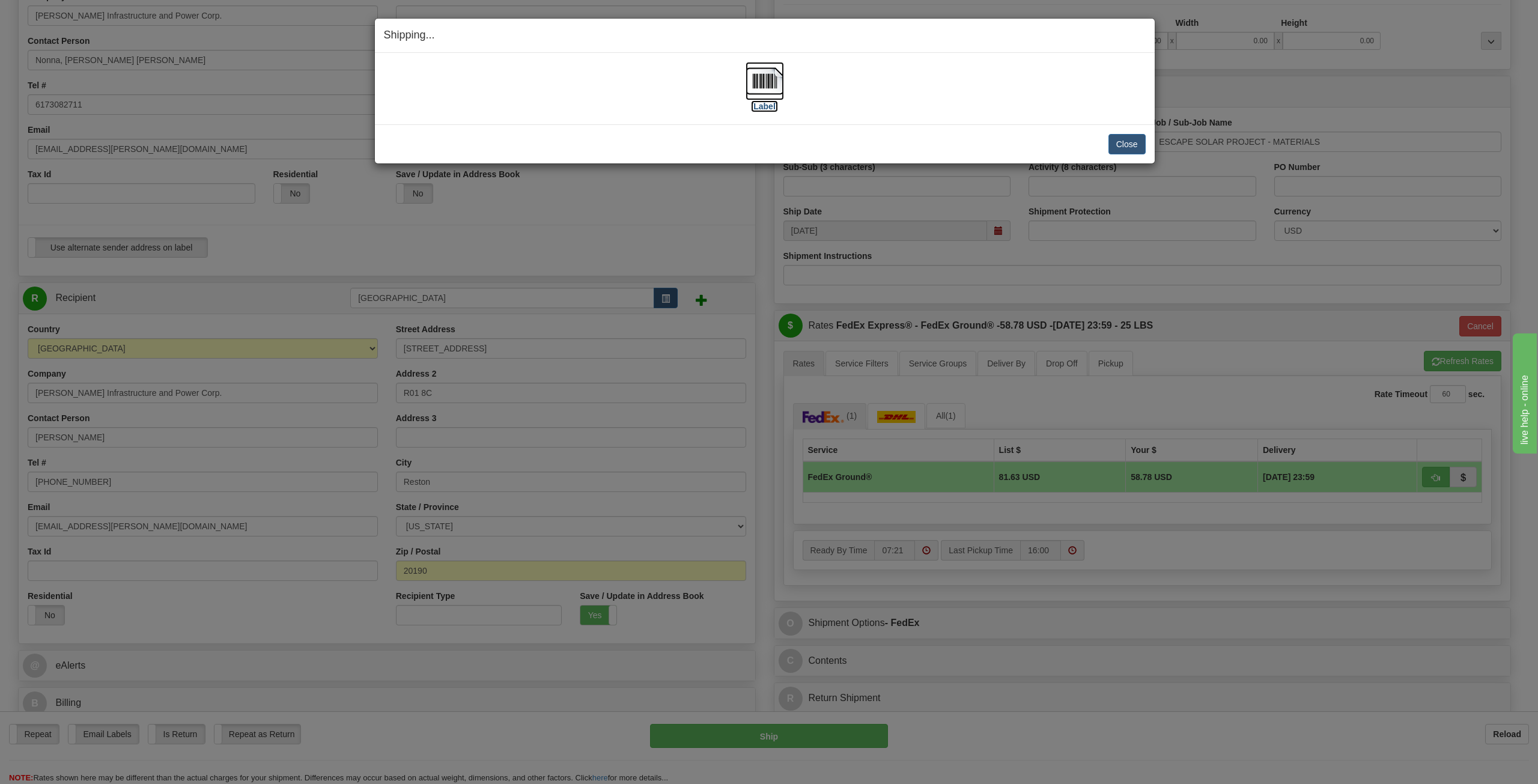
click at [753, 82] on img at bounding box center [765, 80] width 38 height 38
click at [1120, 140] on button "Close" at bounding box center [1128, 144] width 37 height 20
